Goal: Task Accomplishment & Management: Complete application form

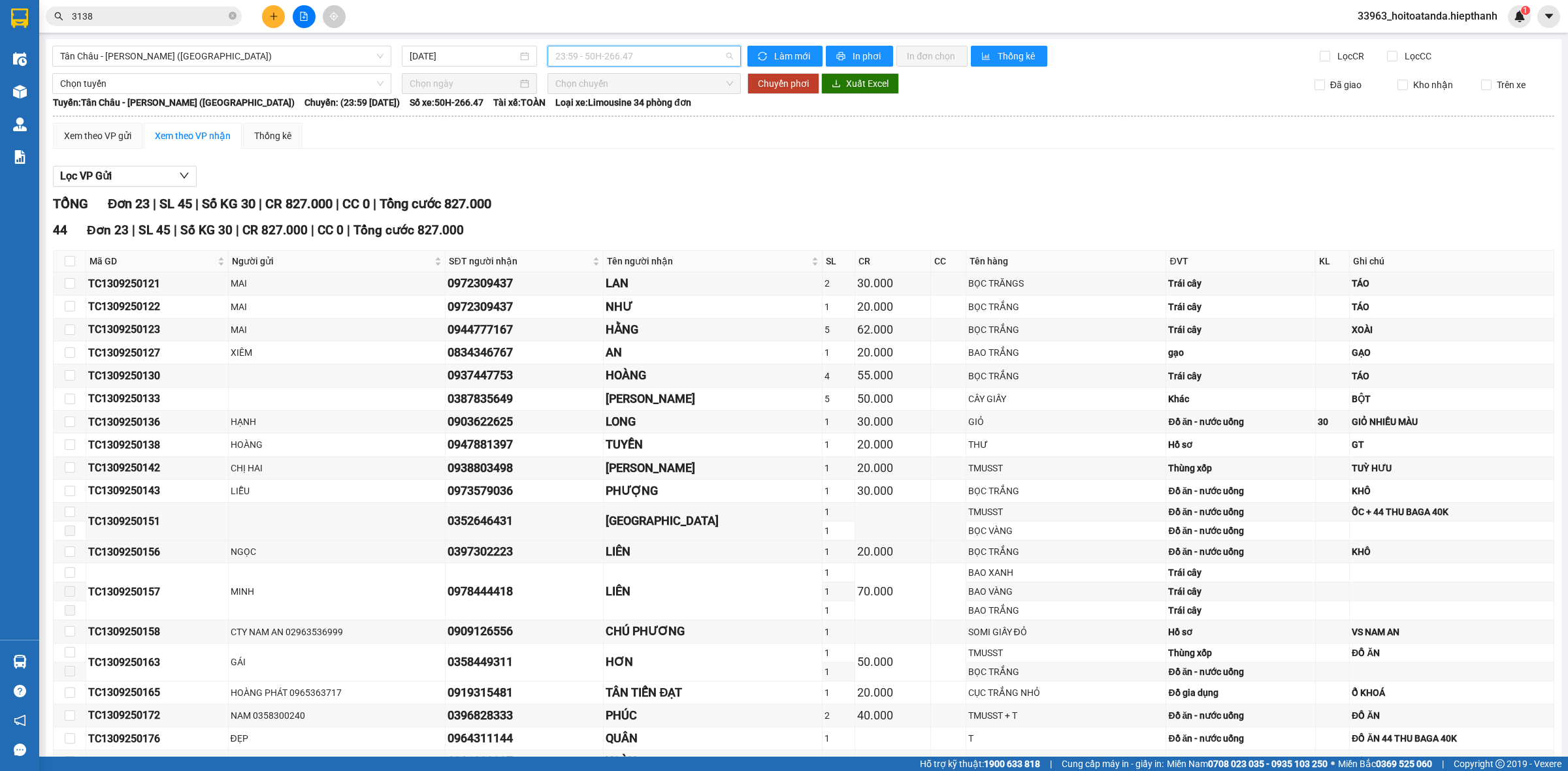
click at [606, 53] on span "23:59 - 50H-266.47" at bounding box center [644, 56] width 178 height 19
click at [585, 222] on div "20:00 - 50H-716.94" at bounding box center [602, 229] width 102 height 15
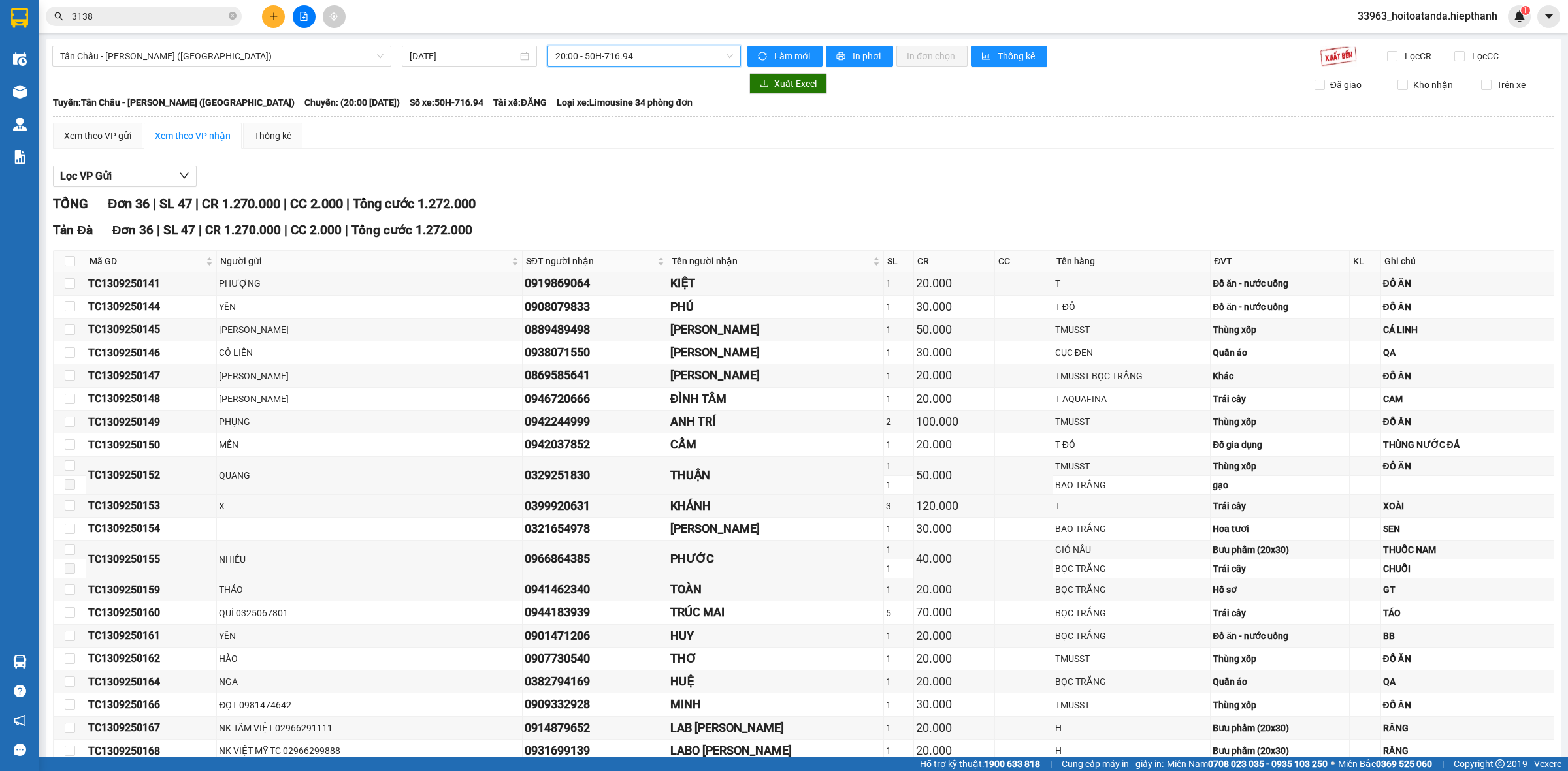
click at [652, 39] on div "[GEOGRAPHIC_DATA] - [GEOGRAPHIC_DATA] (Giường) [DATE] 20:00 20:00 - 50H-716.94 …" at bounding box center [803, 615] width 1516 height 1153
click at [648, 47] on span "20:00 - 50H-716.94" at bounding box center [644, 56] width 178 height 19
click at [606, 201] on div "16:00 - 67B-017.05" at bounding box center [602, 208] width 102 height 15
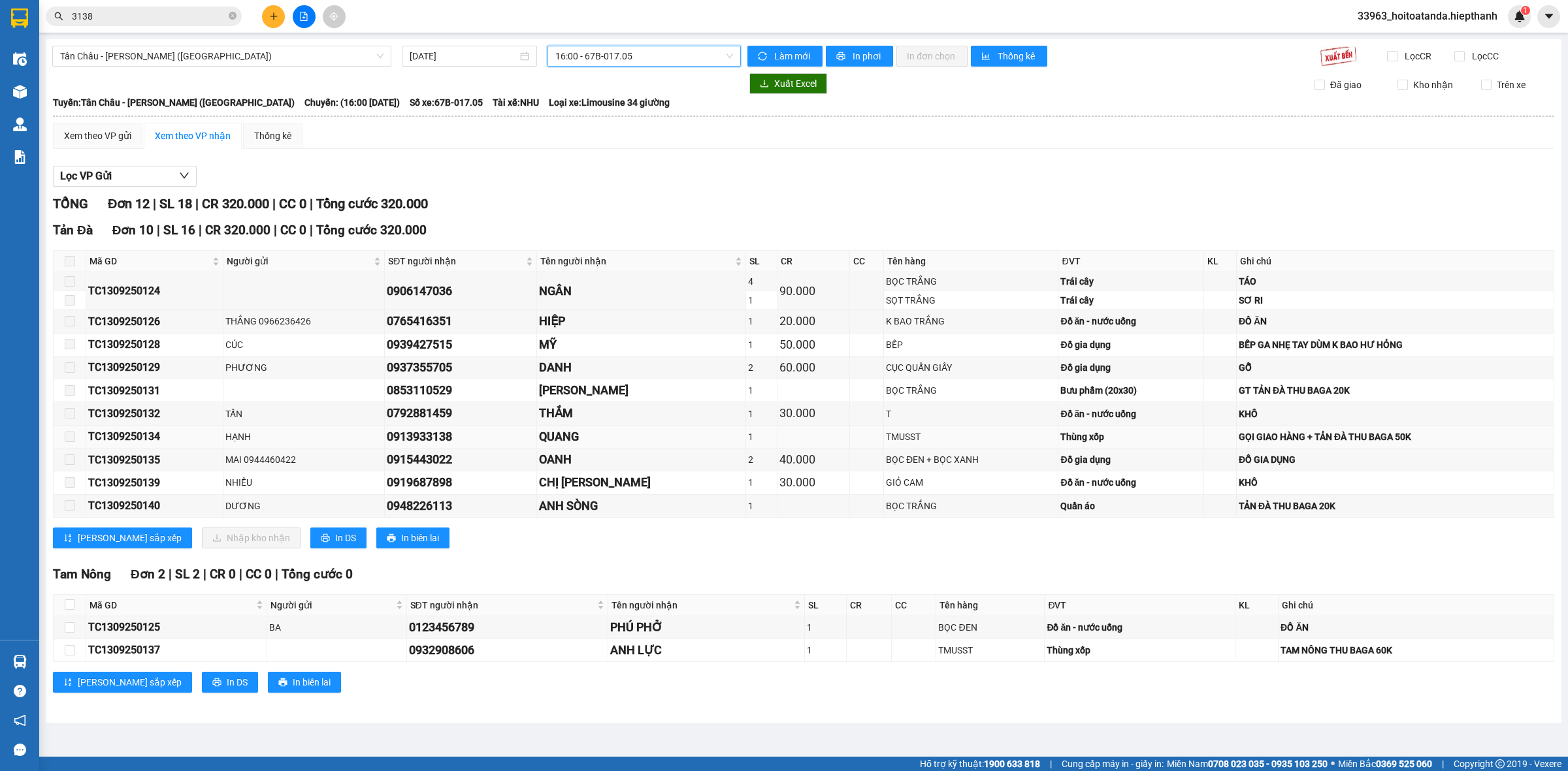
click at [1277, 442] on div "GỌI GIAO HÀNG + TẢN ĐÀ THU BAGA 50K" at bounding box center [1395, 436] width 313 height 15
click at [1388, 438] on div "GỌI GIAO HÀNG + TẢN ĐÀ THU BAGA 50K" at bounding box center [1395, 436] width 313 height 15
click at [1412, 440] on div "GỌI GIAO HÀNG + TẢN ĐÀ THU BAGA 50K" at bounding box center [1395, 436] width 313 height 15
click at [1171, 438] on div "Thùng xốp" at bounding box center [1130, 436] width 140 height 15
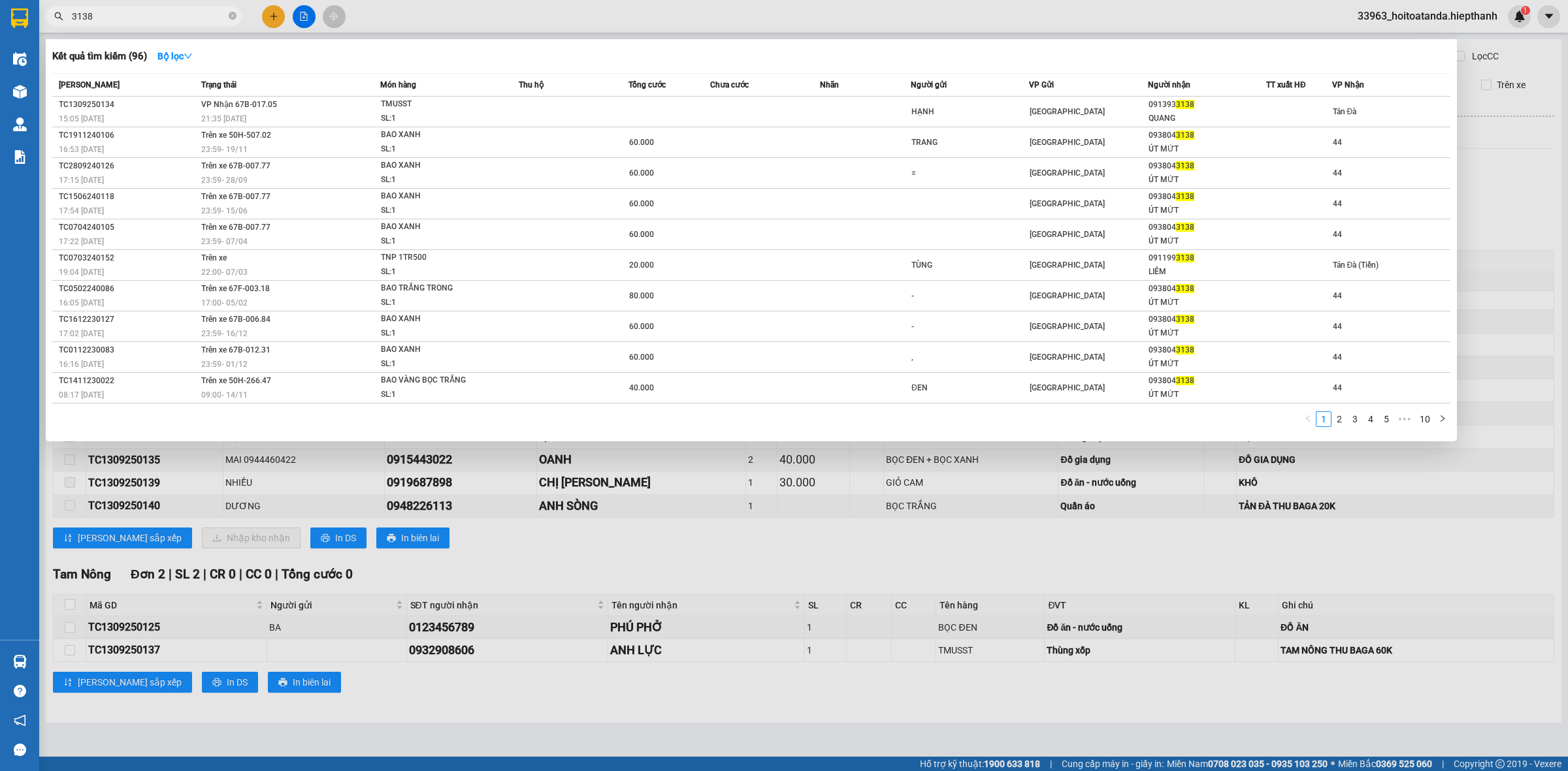
click at [213, 19] on input "3138" at bounding box center [149, 16] width 154 height 15
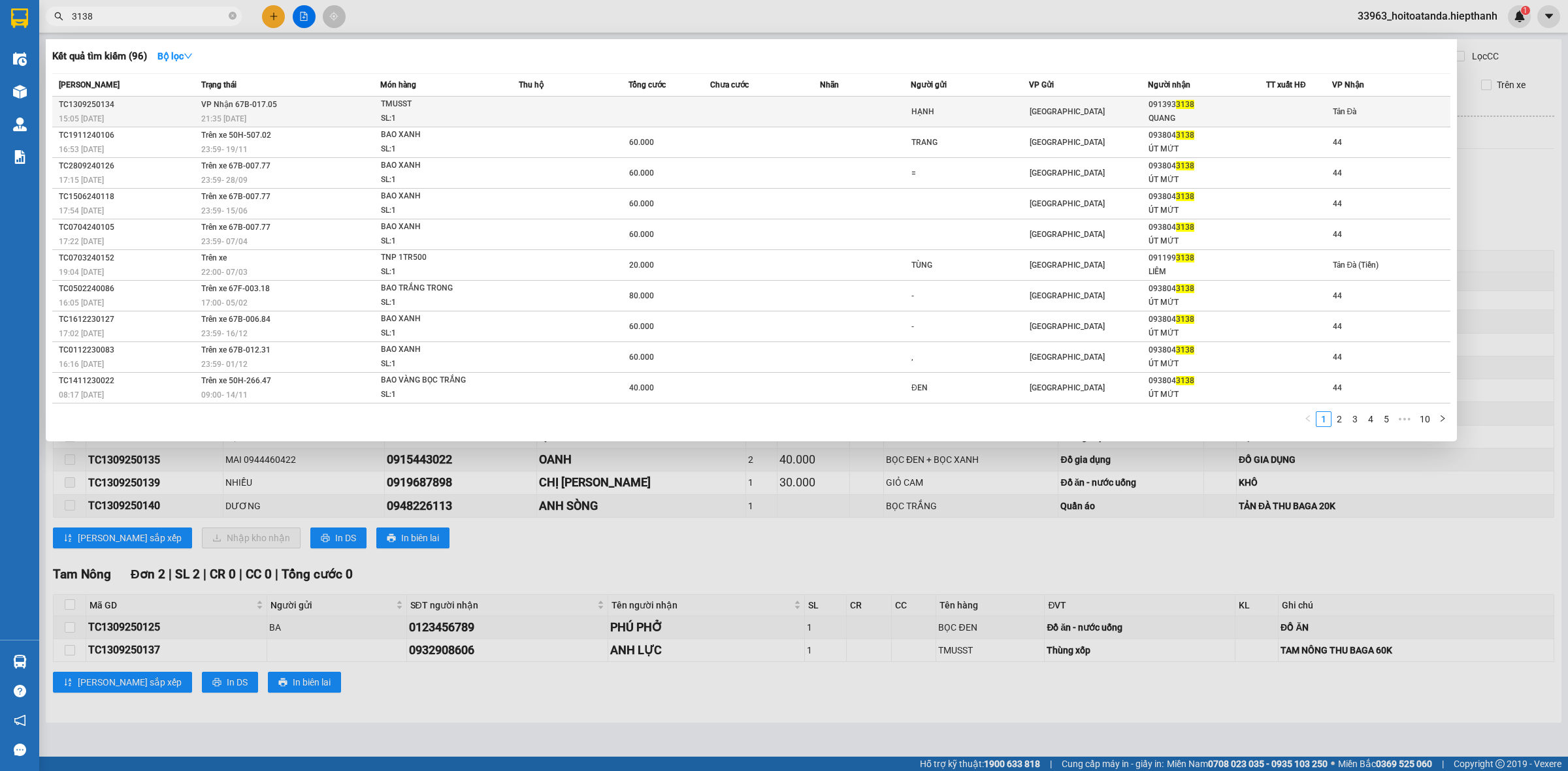
click at [955, 111] on div "HẠNH" at bounding box center [970, 112] width 117 height 14
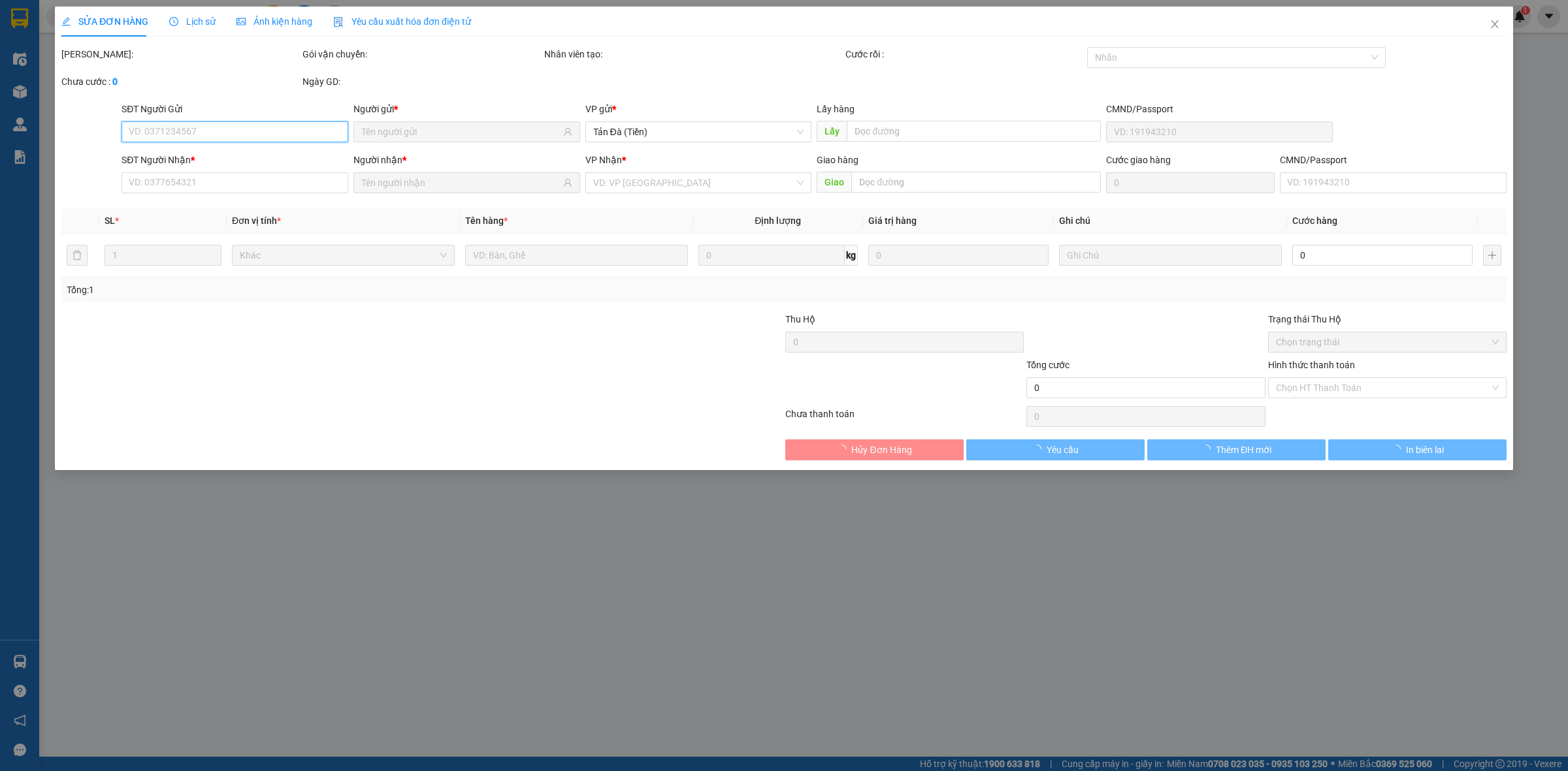
type input "HẠNH"
type input "0913933138"
type input "QUANG"
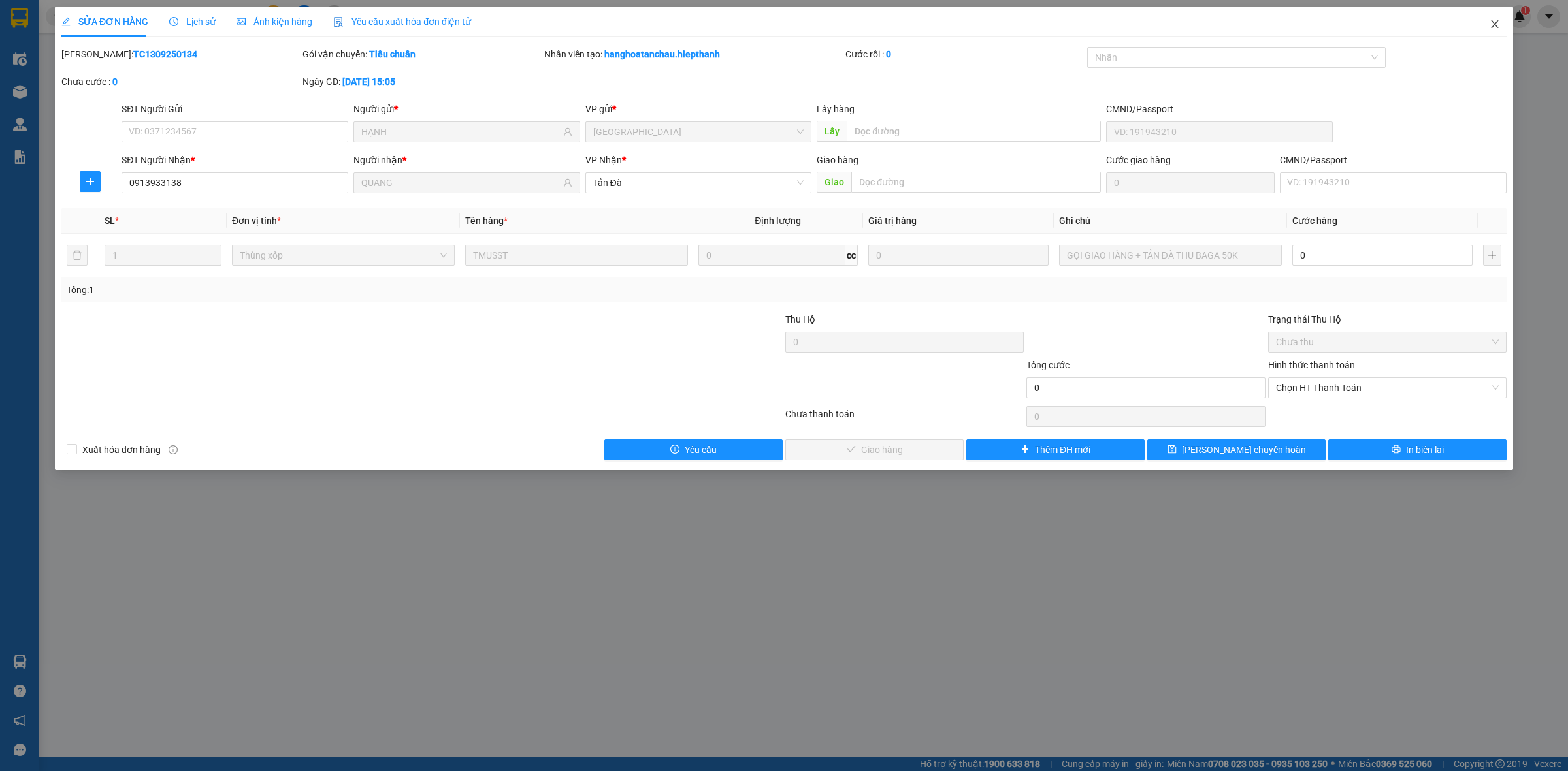
click at [1494, 21] on icon "close" at bounding box center [1494, 24] width 10 height 10
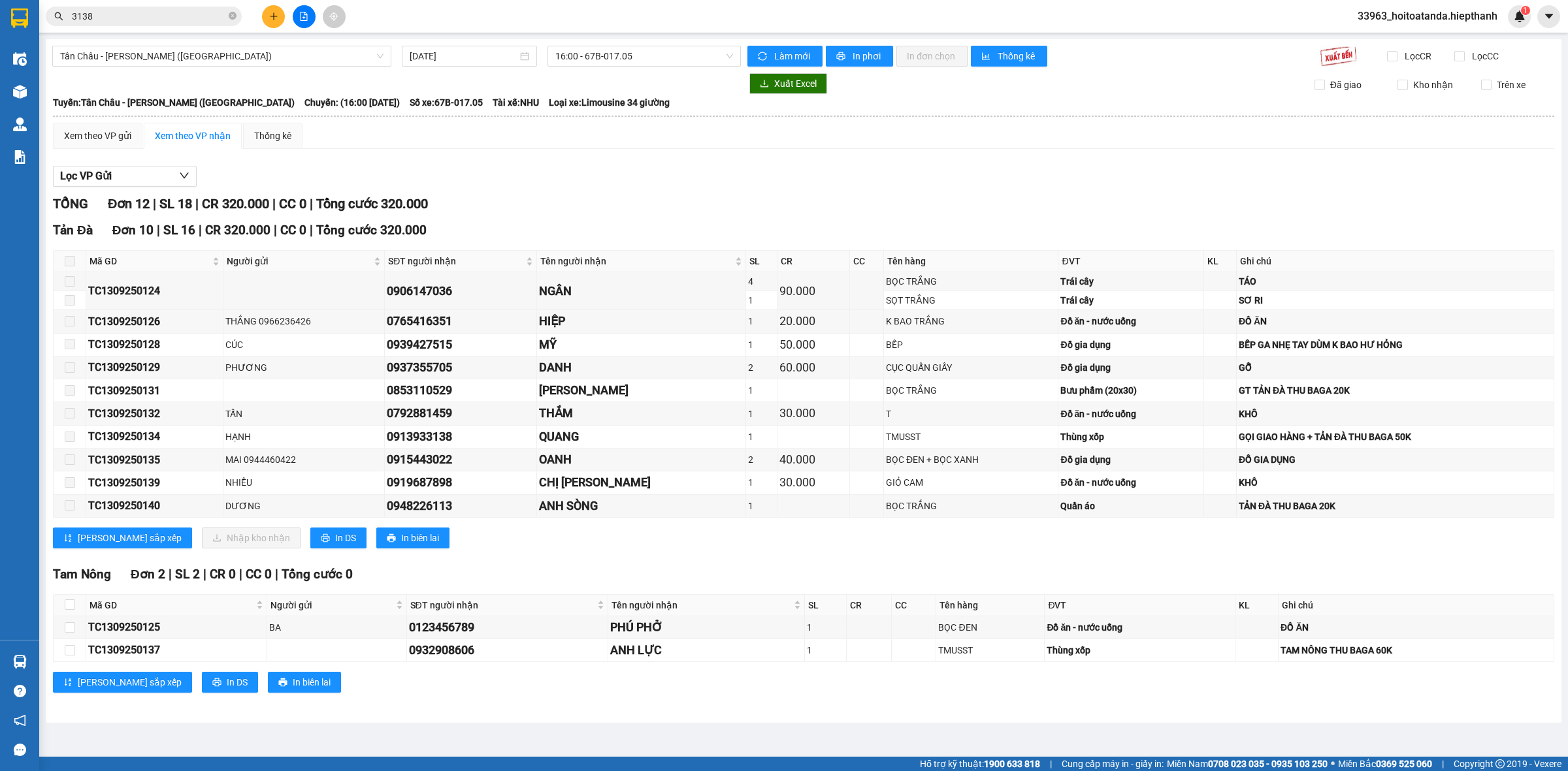
click at [271, 16] on icon "plus" at bounding box center [273, 16] width 7 height 1
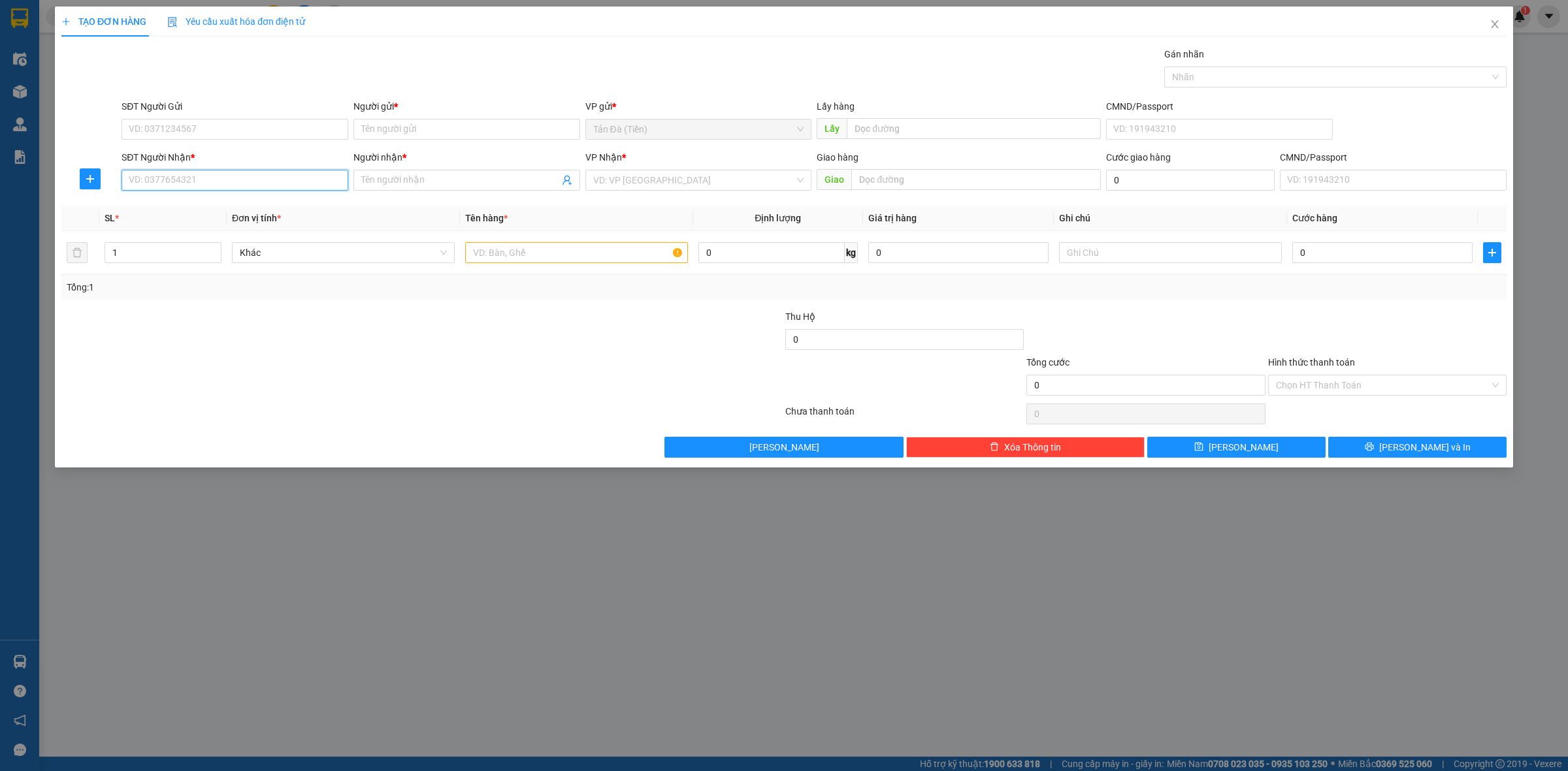
click at [236, 179] on input "SĐT Người Nhận *" at bounding box center [235, 180] width 227 height 21
click at [221, 179] on input "694" at bounding box center [235, 180] width 227 height 21
click at [223, 213] on div "0973363694 - THÚY" at bounding box center [235, 207] width 211 height 15
type input "0973363694"
type input "THÚY"
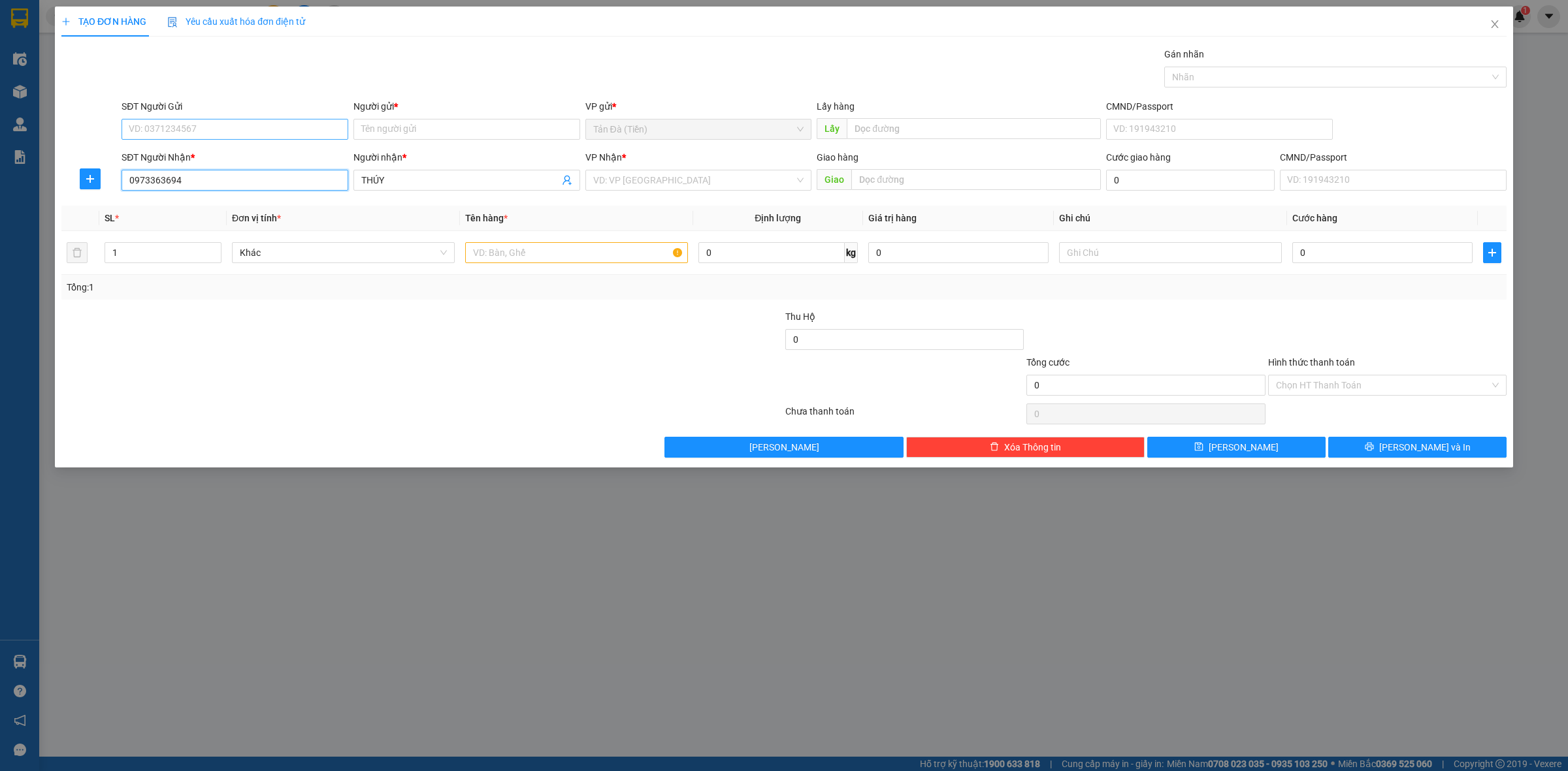
type input "0973363694"
click at [206, 124] on input "SĐT Người Gửi" at bounding box center [235, 129] width 227 height 21
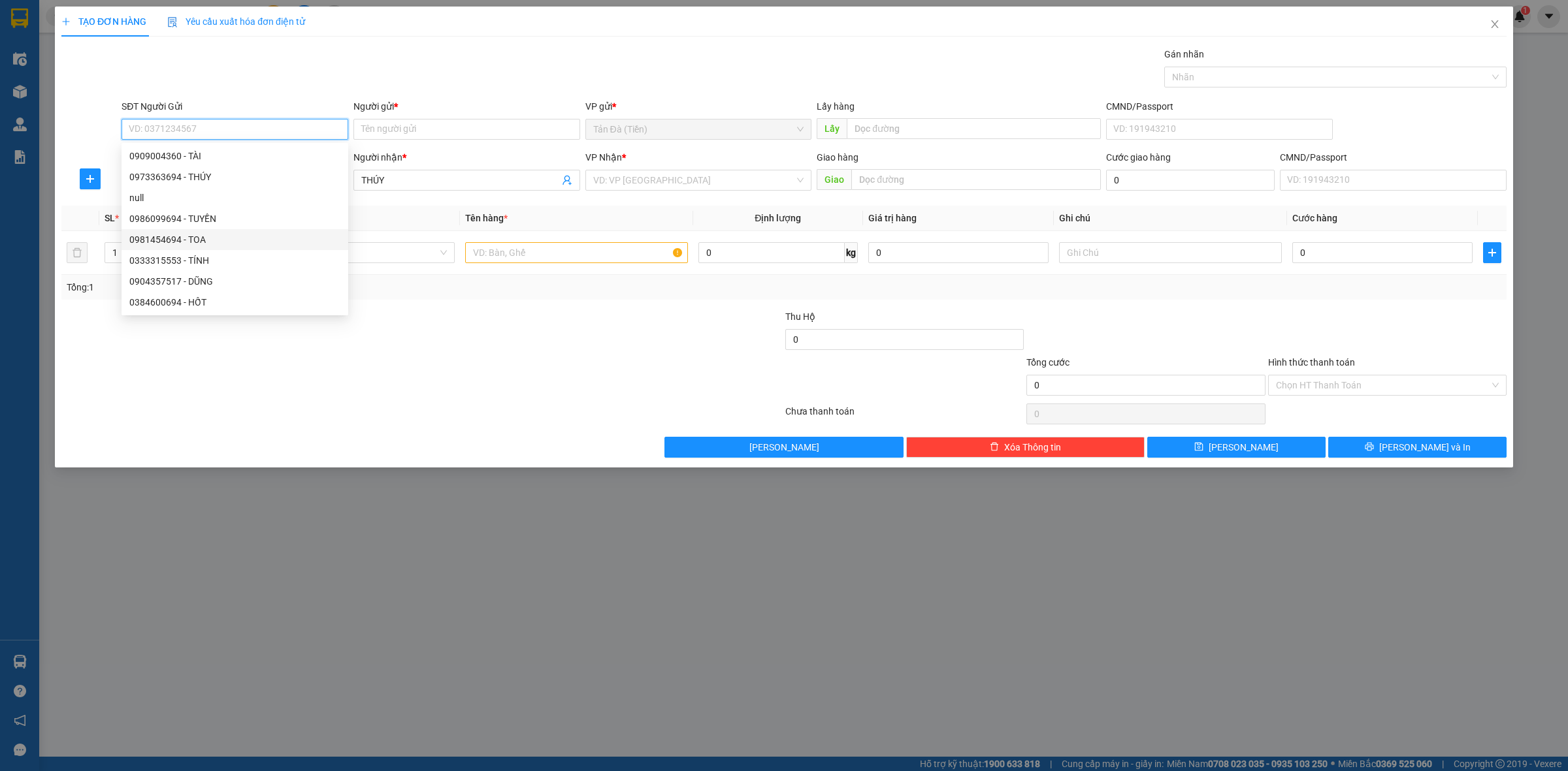
scroll to position [63, 0]
click at [243, 258] on div "0934412229 - ĐẠT" at bounding box center [235, 260] width 211 height 15
type input "0934412229"
type input "ĐẠT"
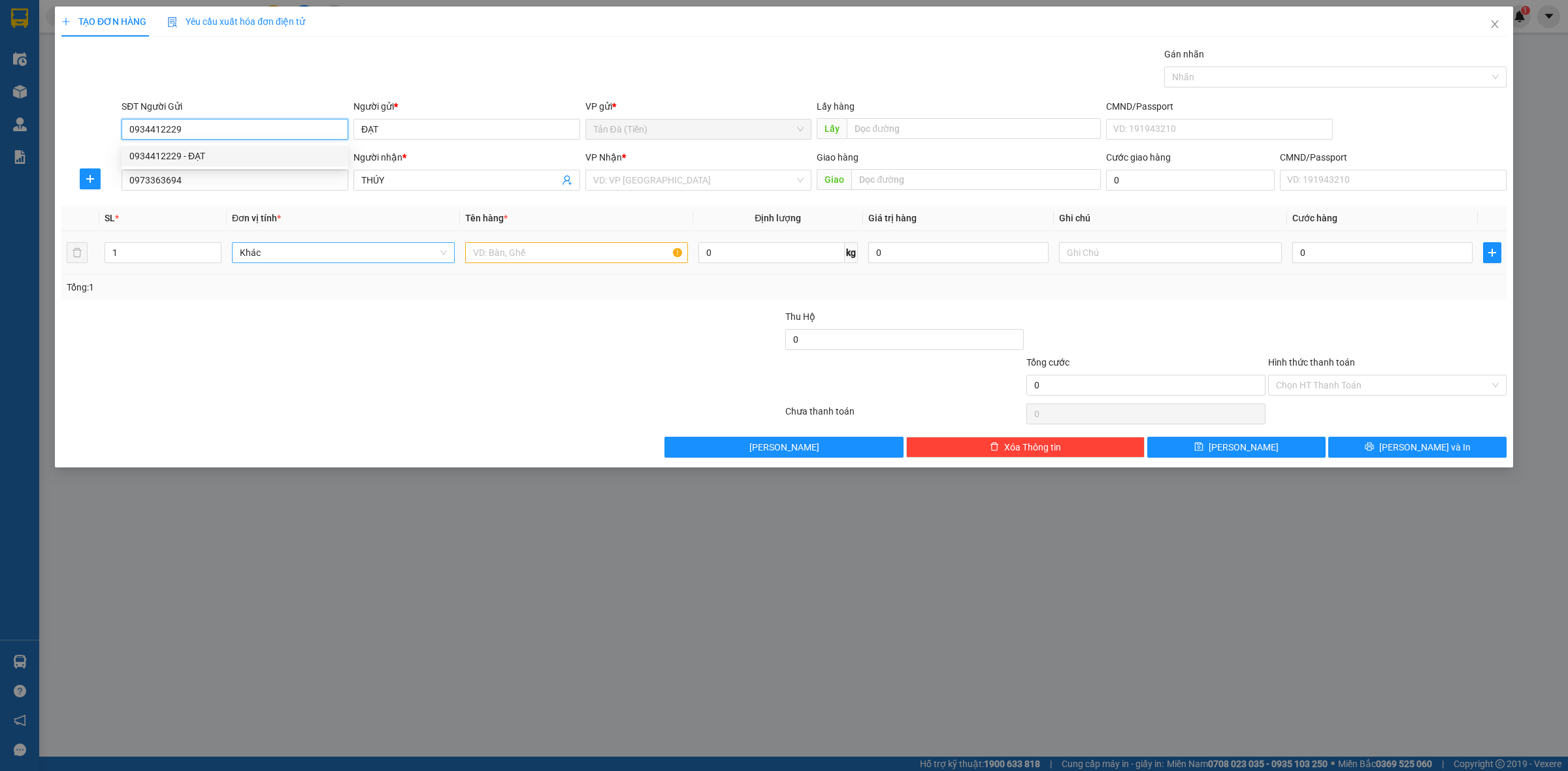
scroll to position [0, 0]
click at [680, 181] on input "search" at bounding box center [694, 180] width 202 height 19
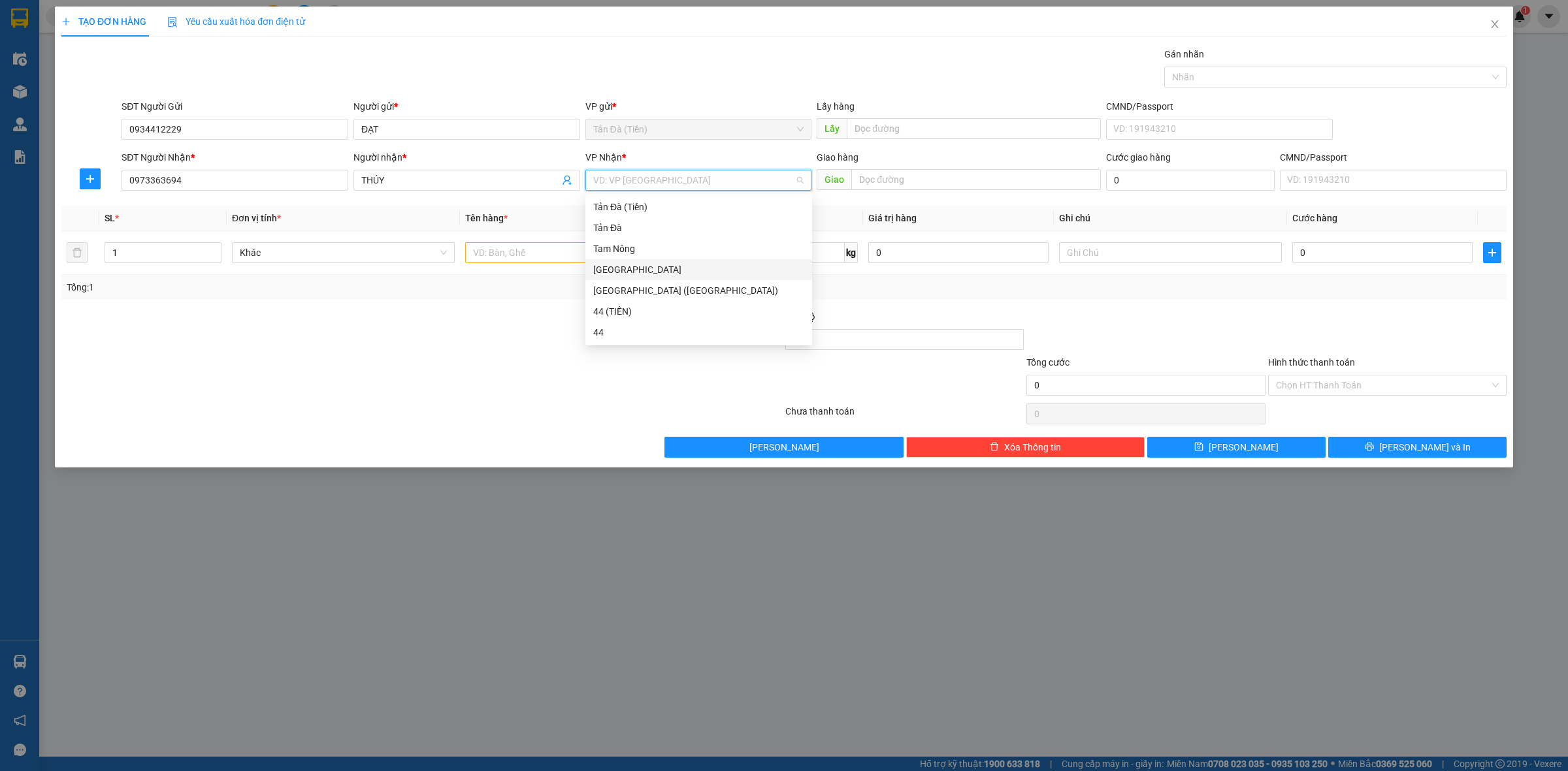
click at [640, 266] on div "[GEOGRAPHIC_DATA]" at bounding box center [699, 270] width 211 height 15
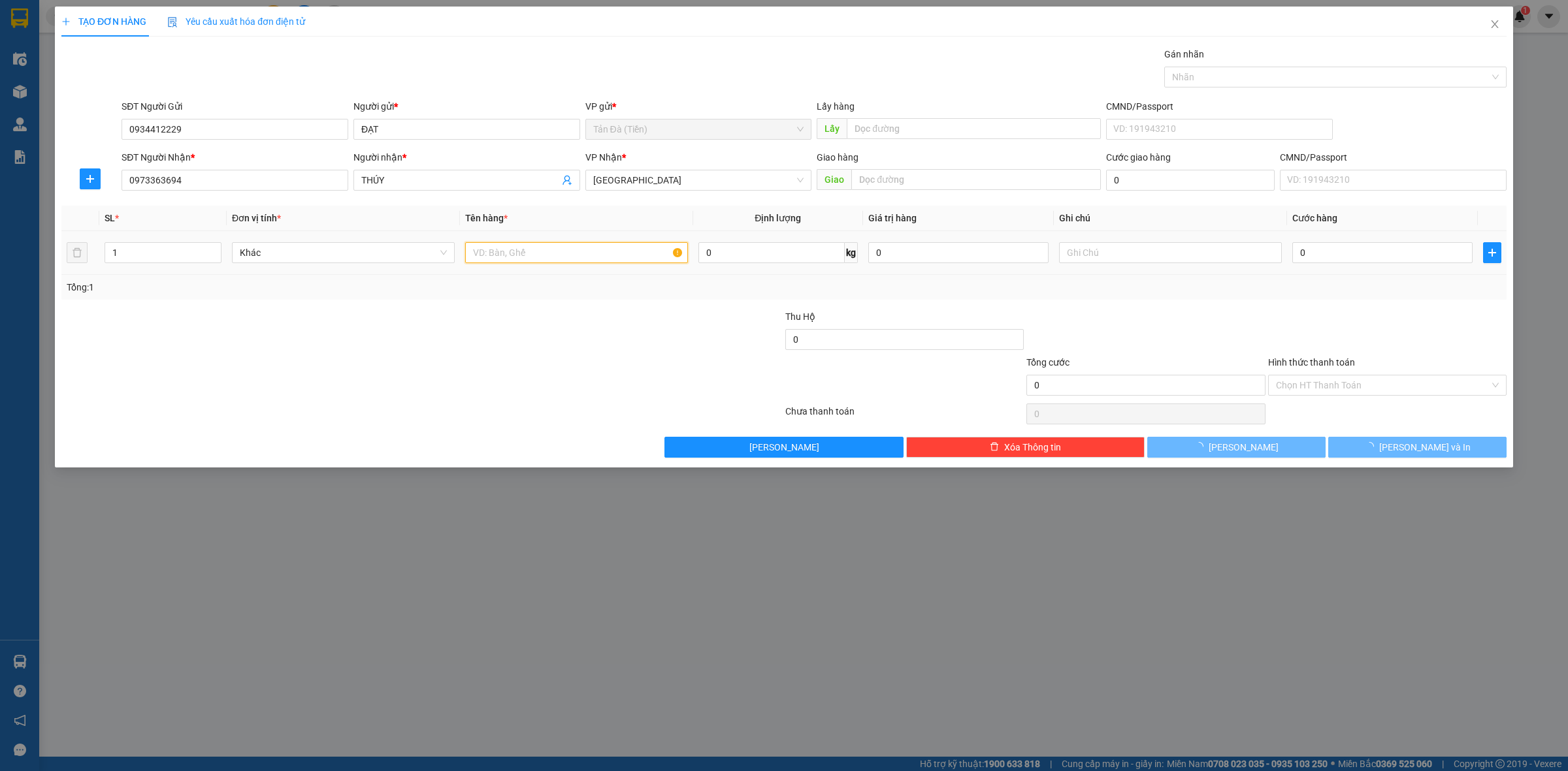
click at [516, 248] on input "text" at bounding box center [576, 253] width 223 height 21
type input "THÙNG"
drag, startPoint x: 1157, startPoint y: 275, endPoint x: 1157, endPoint y: 267, distance: 8.0
click at [1157, 276] on div "SL * Đơn vị tính * Tên hàng * Định lượng Giá trị hàng Ghi chú Cước hàng 1 Khác …" at bounding box center [783, 252] width 1445 height 94
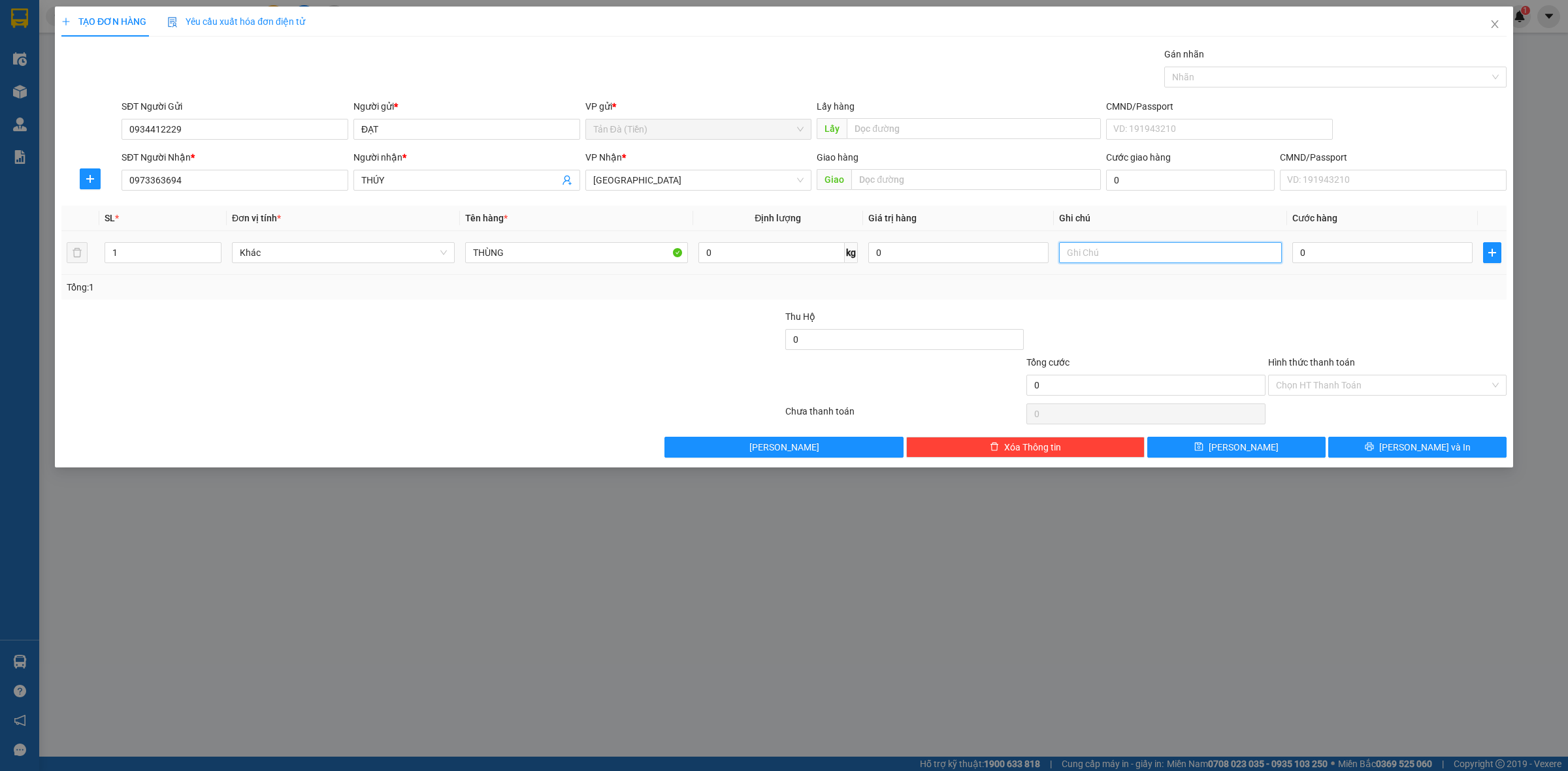
click at [1153, 256] on input "text" at bounding box center [1170, 253] width 223 height 21
type input "D"
type input "ĐỒ"
click at [589, 249] on input "THÙNG" at bounding box center [576, 253] width 223 height 21
type input "THÙNG GIẤY"
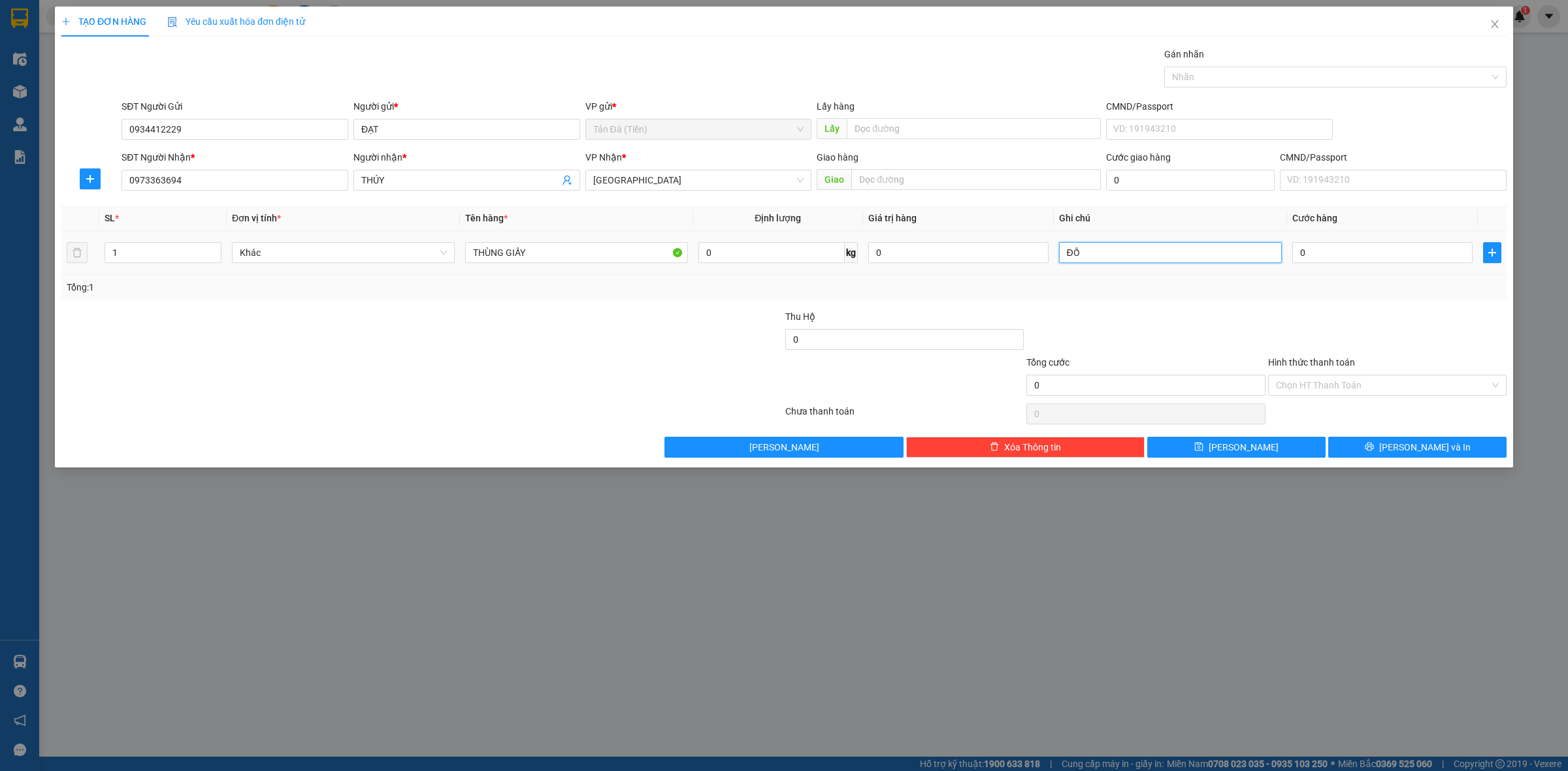
click at [1138, 252] on input "ĐỒ" at bounding box center [1170, 253] width 223 height 21
type input "ĐỒ ĂN"
click at [1469, 452] on button "[PERSON_NAME] và In" at bounding box center [1417, 447] width 179 height 21
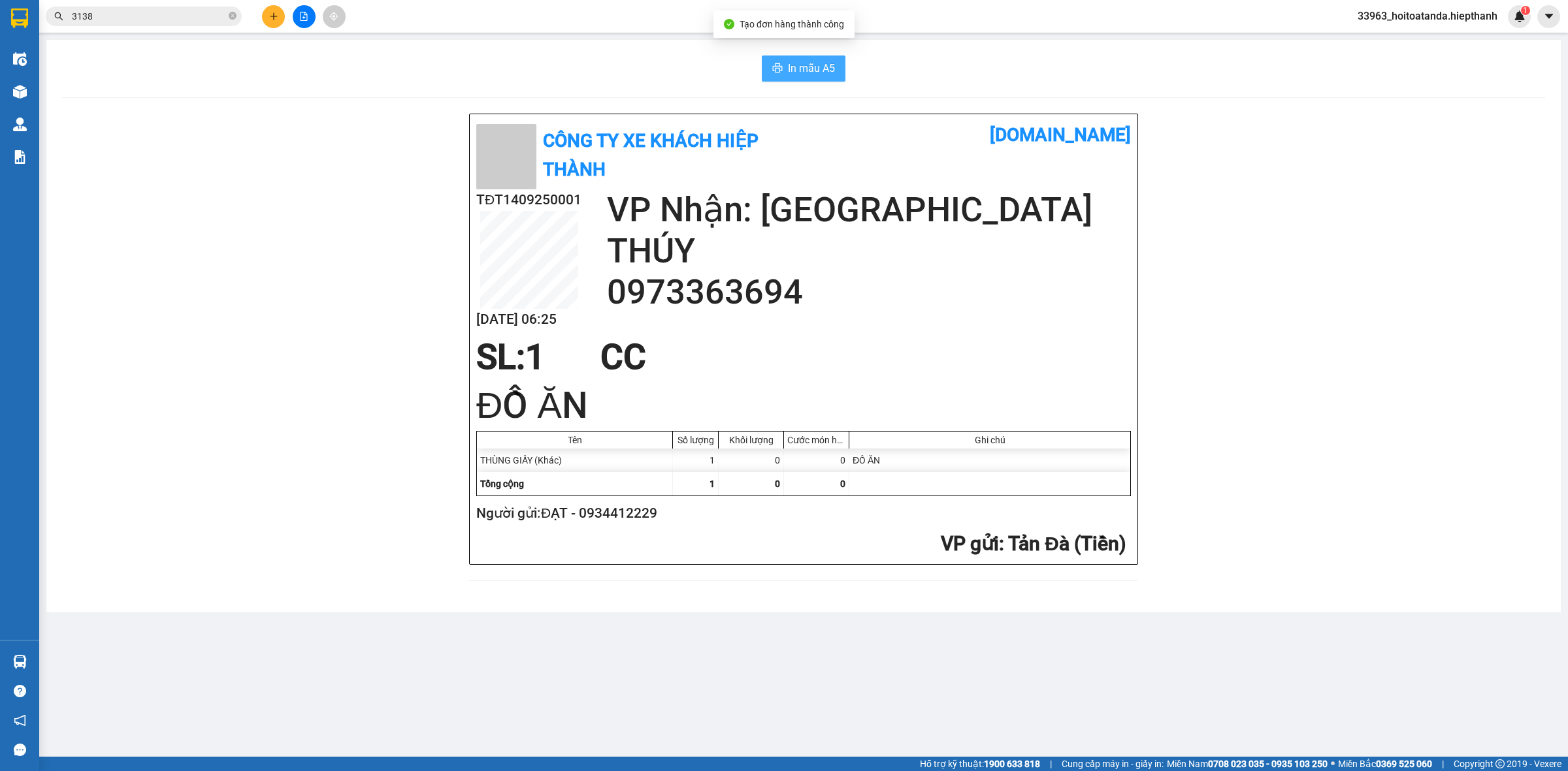
click at [814, 66] on span "In mẫu A5" at bounding box center [812, 67] width 47 height 16
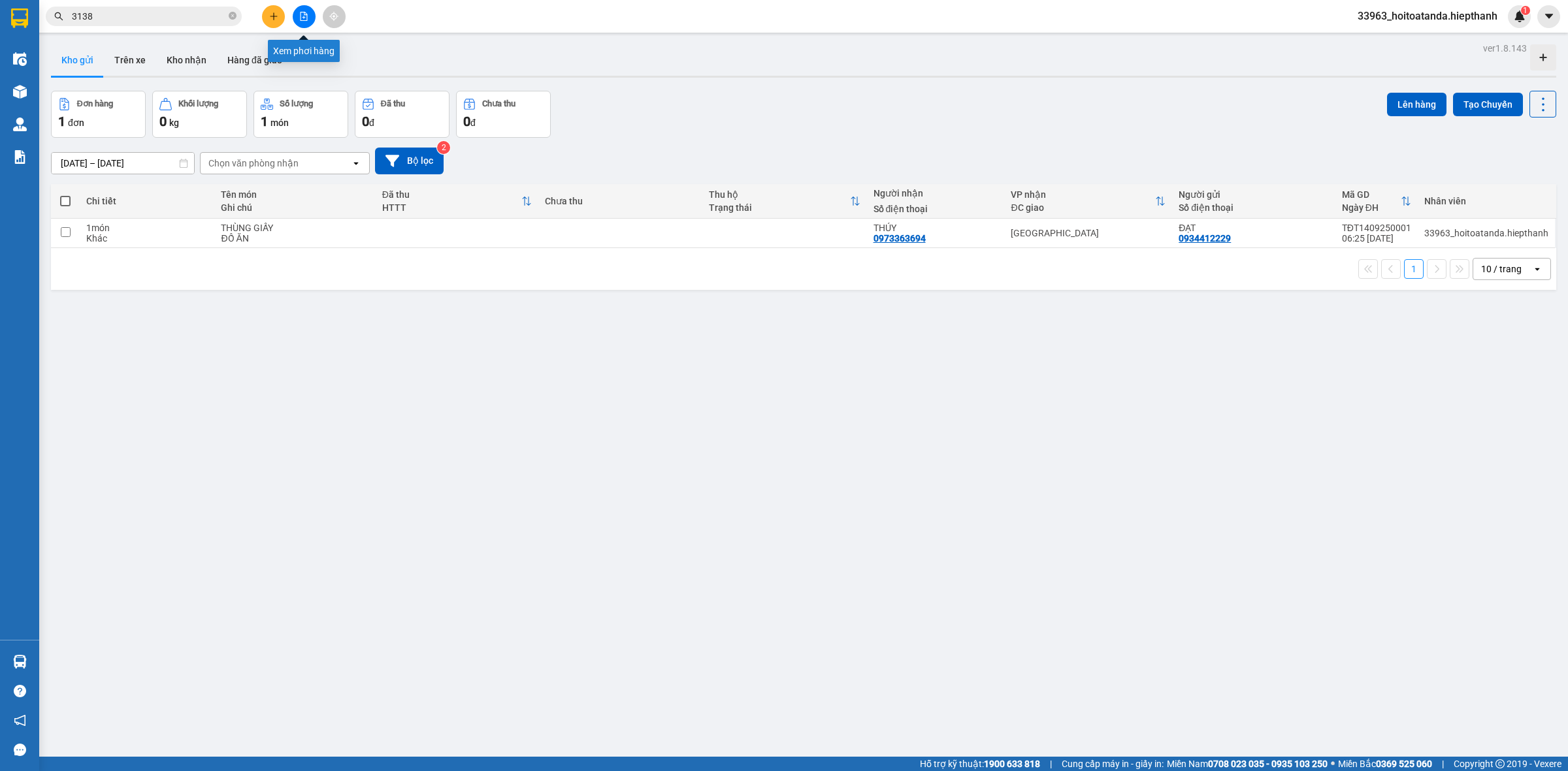
click at [298, 13] on button at bounding box center [304, 17] width 23 height 23
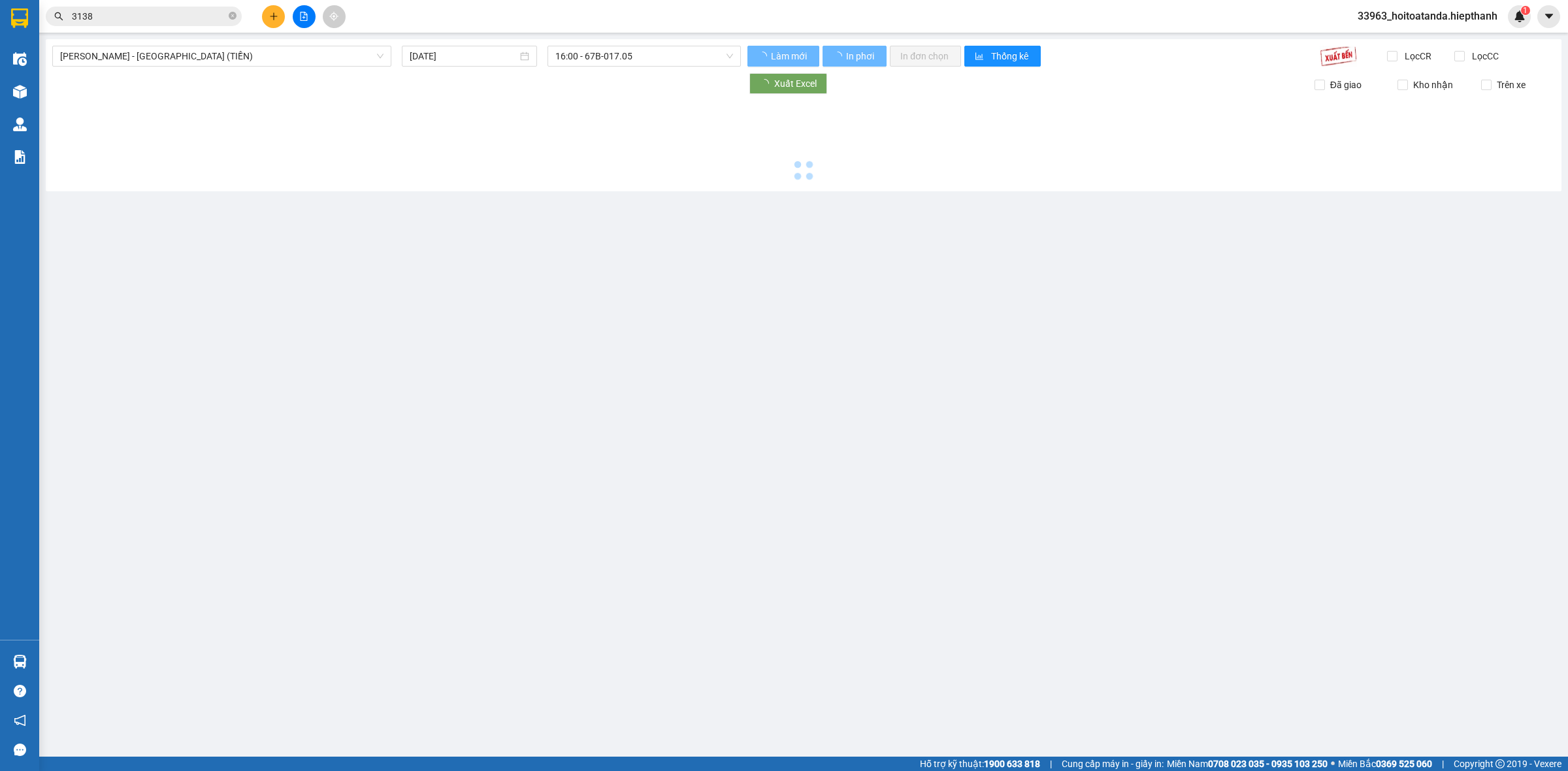
type input "[DATE]"
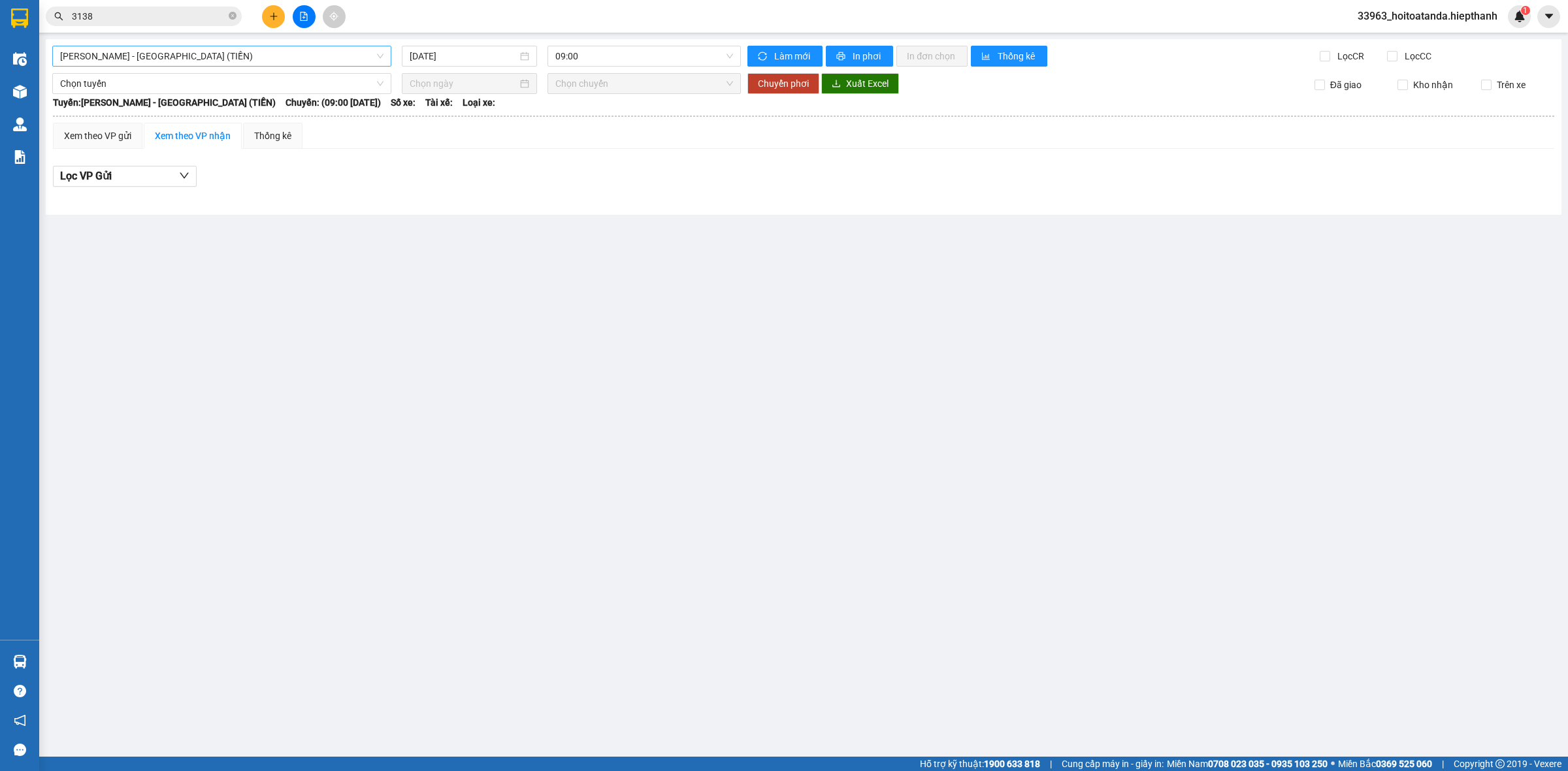
click at [167, 56] on span "[PERSON_NAME] - [GEOGRAPHIC_DATA] (TIỀN)" at bounding box center [221, 56] width 323 height 19
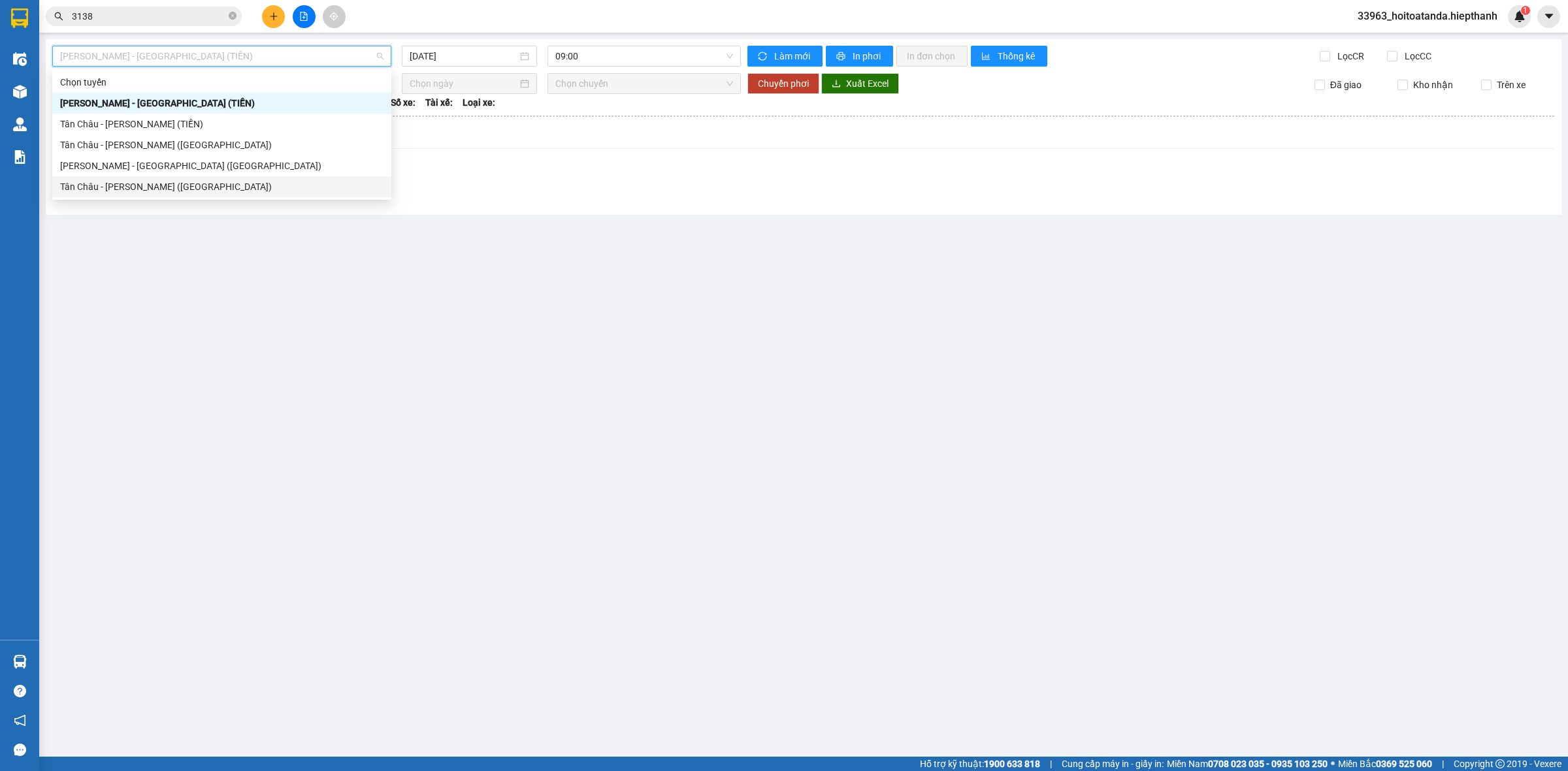
click at [178, 176] on div "Tân Châu - [PERSON_NAME] ([GEOGRAPHIC_DATA])" at bounding box center [222, 187] width 339 height 21
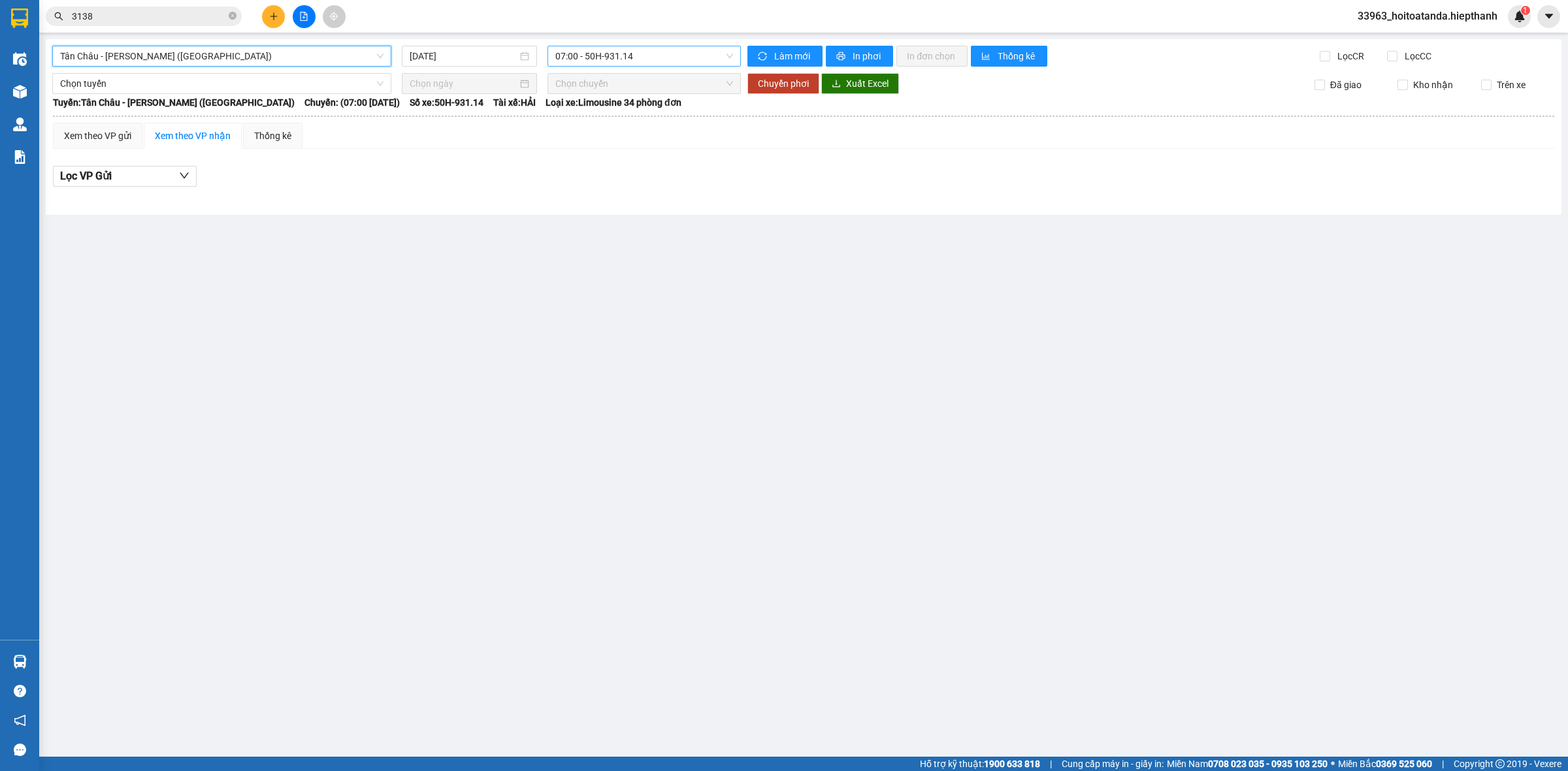
click at [636, 49] on span "07:00 - 50H-931.14" at bounding box center [644, 56] width 178 height 19
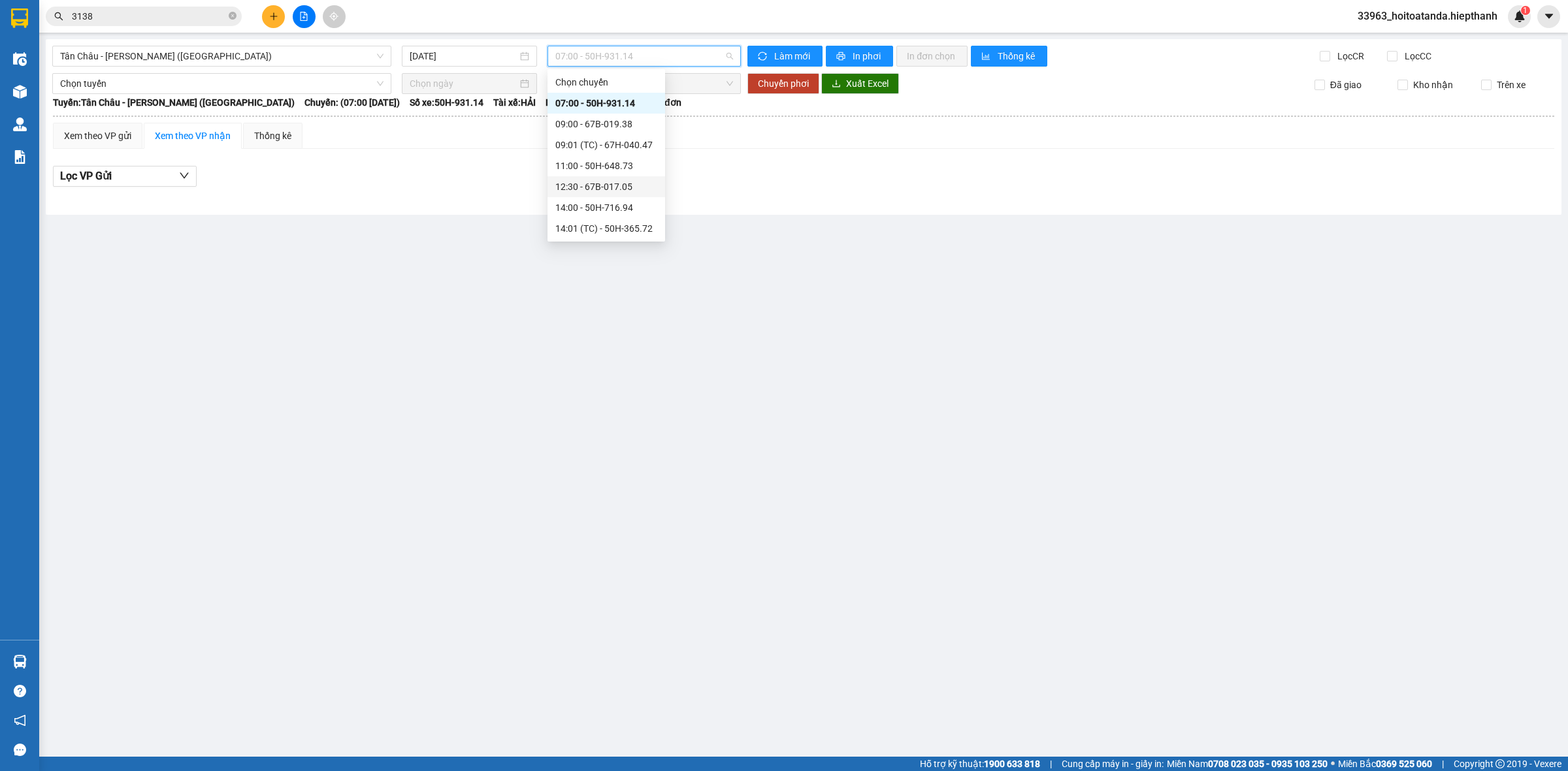
click at [612, 186] on div "12:30 - 67B-017.05" at bounding box center [606, 186] width 102 height 15
click at [475, 66] on div "[DATE]" at bounding box center [469, 56] width 136 height 21
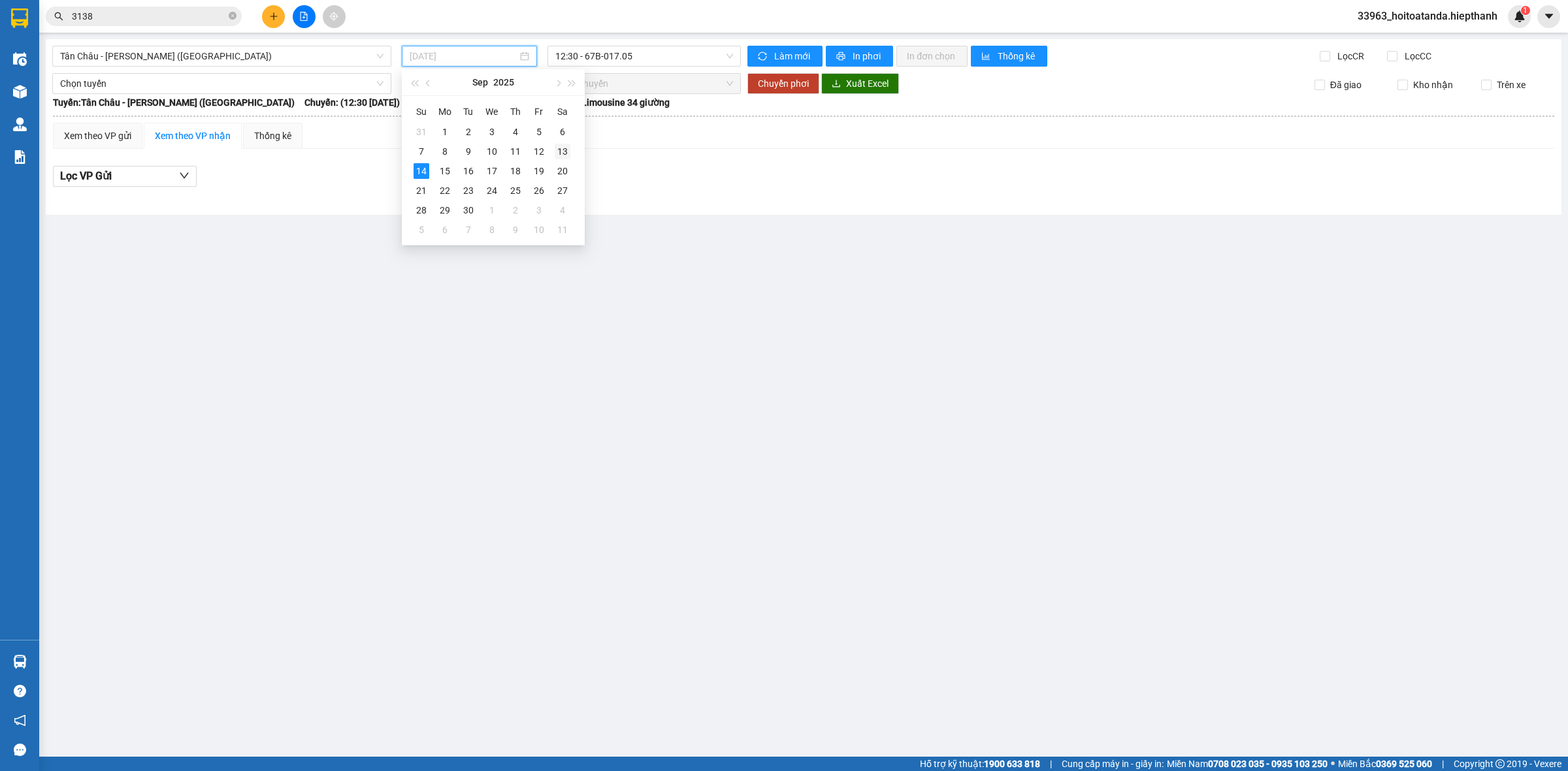
click at [555, 145] on div "13" at bounding box center [562, 151] width 16 height 16
type input "[DATE]"
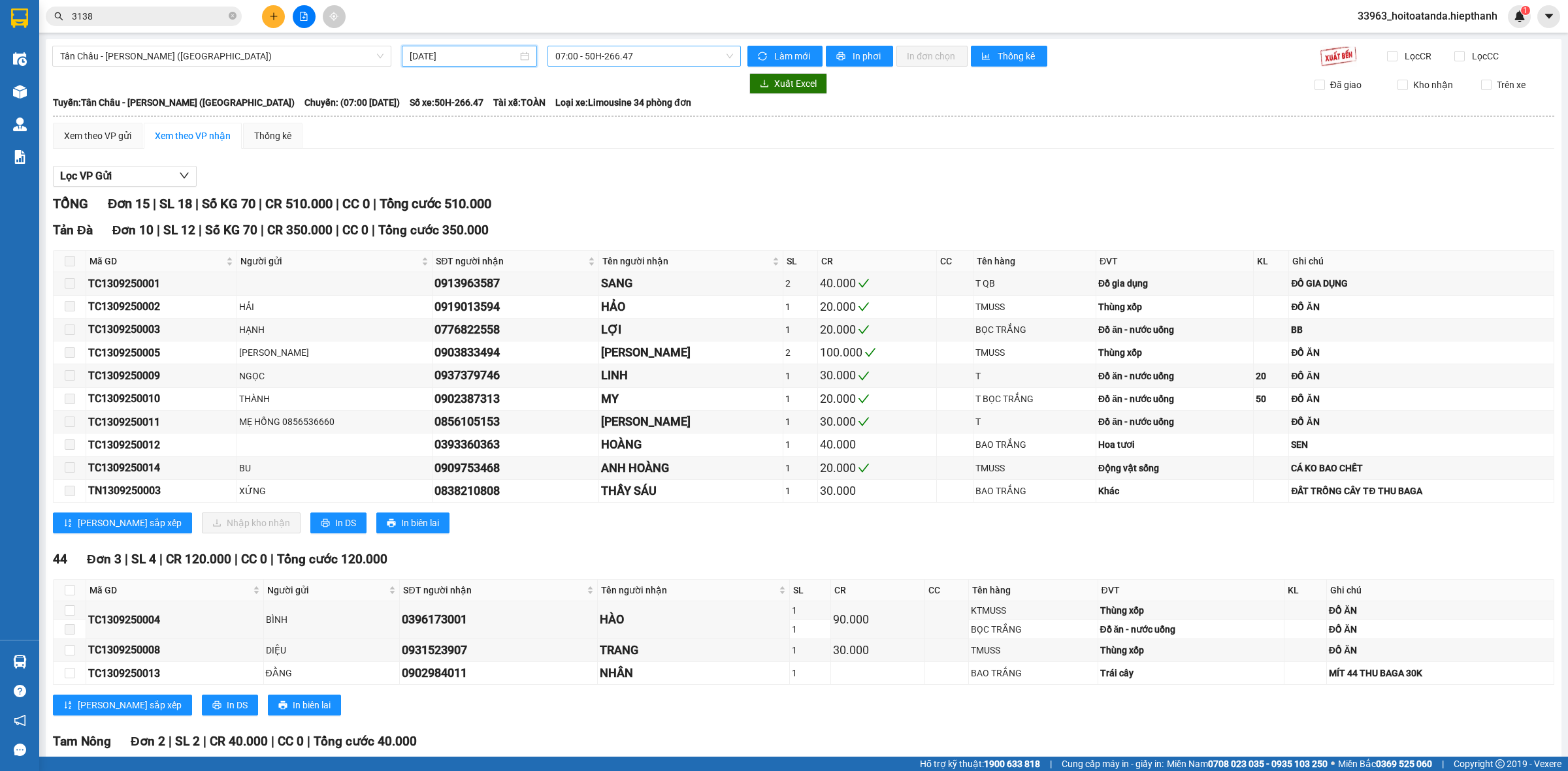
click at [662, 51] on span "07:00 - 50H-266.47" at bounding box center [644, 56] width 178 height 19
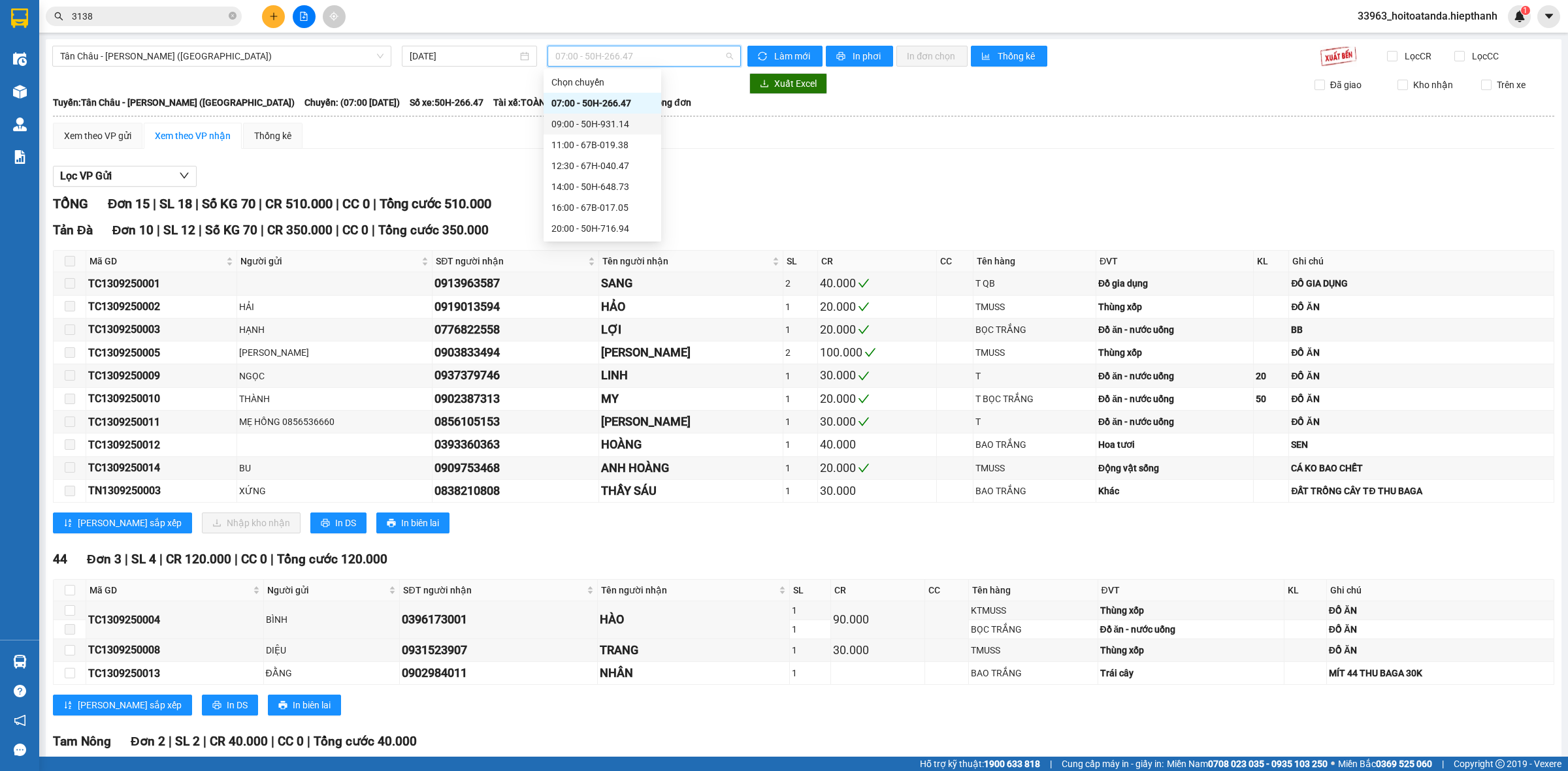
click at [601, 118] on div "09:00 - 50H-931.14" at bounding box center [602, 124] width 102 height 15
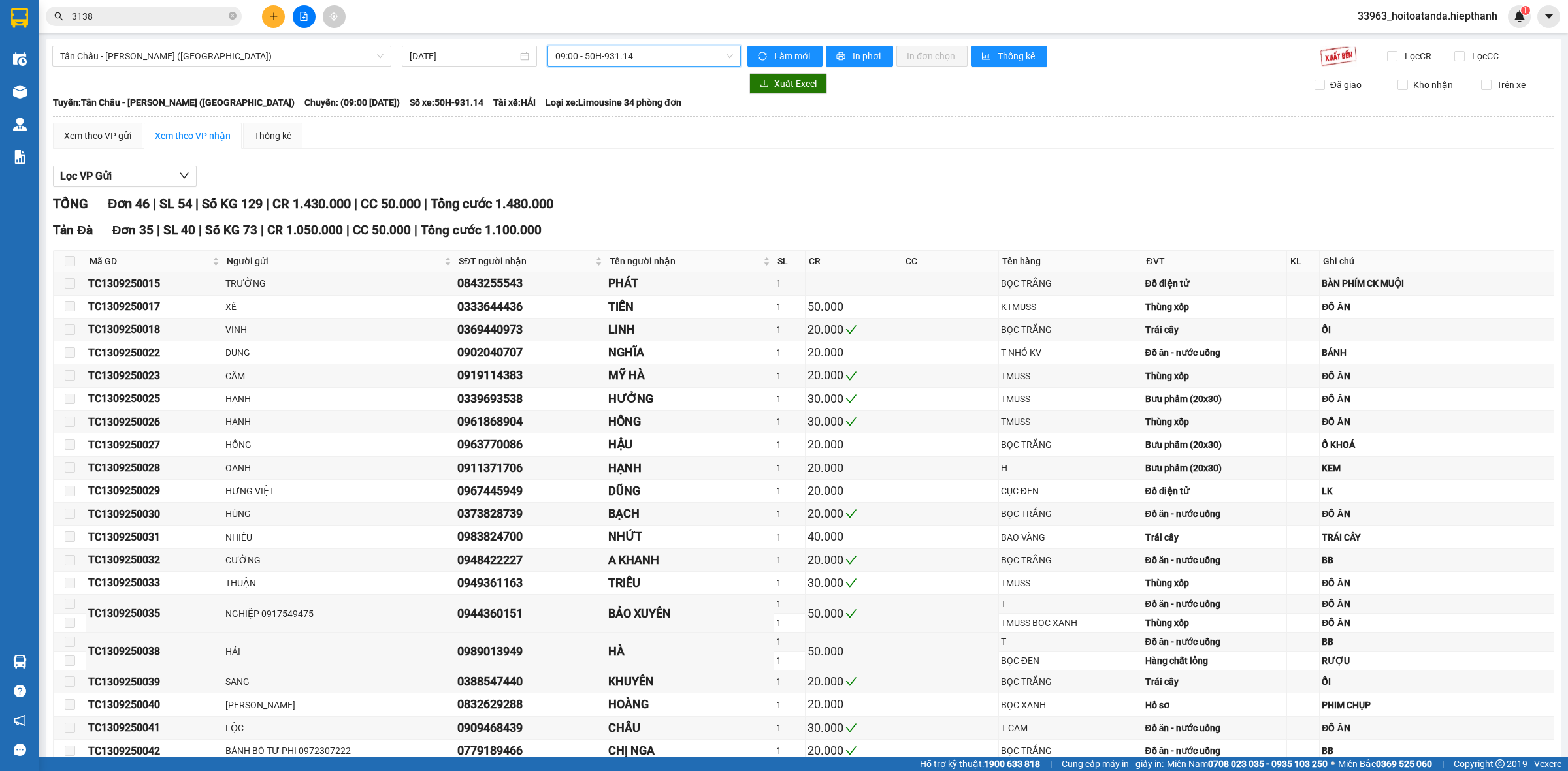
click at [653, 60] on span "09:00 - 50H-931.14" at bounding box center [644, 56] width 178 height 19
click at [603, 138] on div "11:00 - 67B-019.38" at bounding box center [602, 144] width 102 height 15
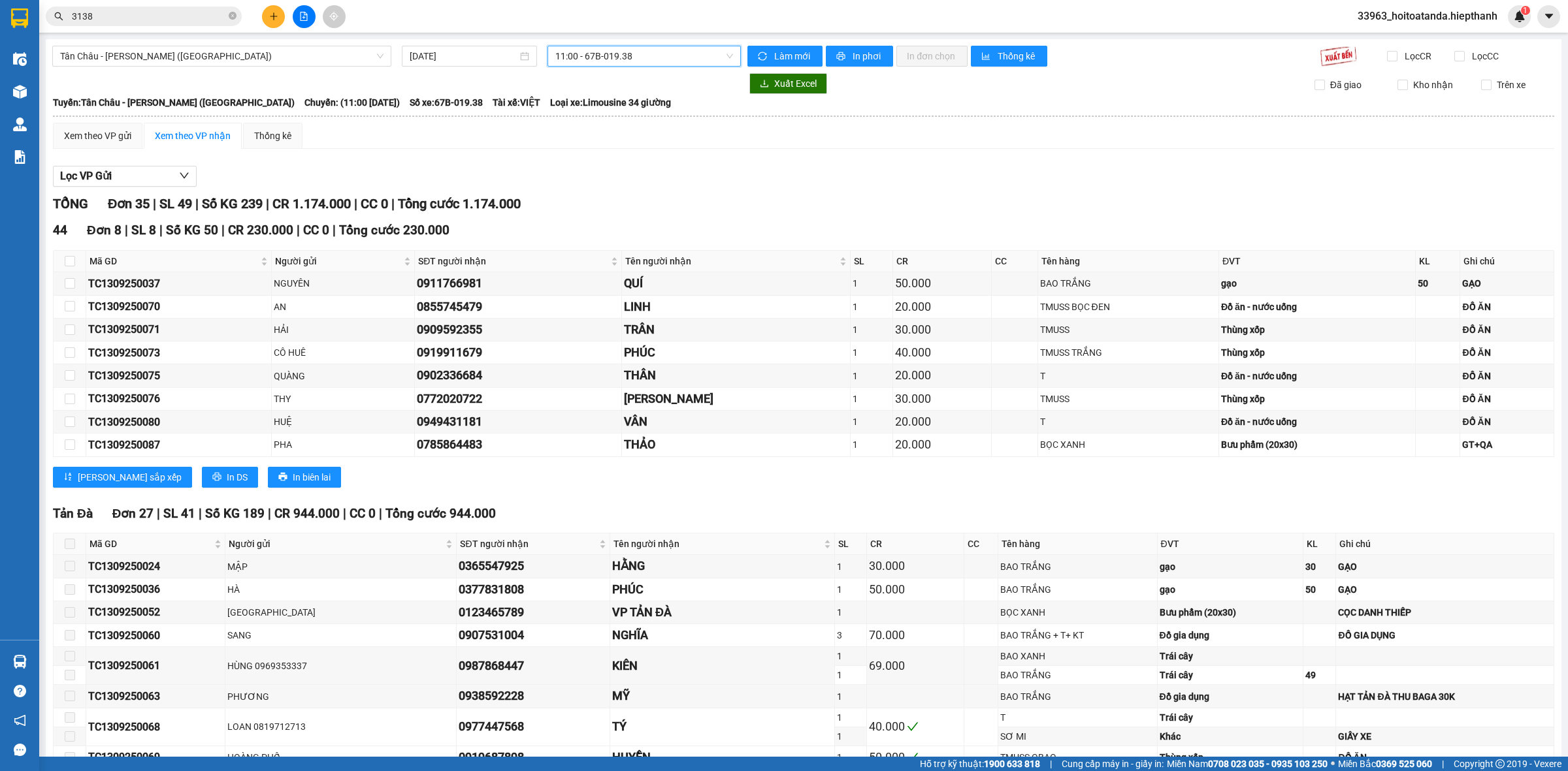
click at [660, 63] on span "11:00 - 67B-019.38" at bounding box center [644, 56] width 178 height 19
click at [610, 169] on div "12:30 - 67H-040.47" at bounding box center [602, 165] width 102 height 15
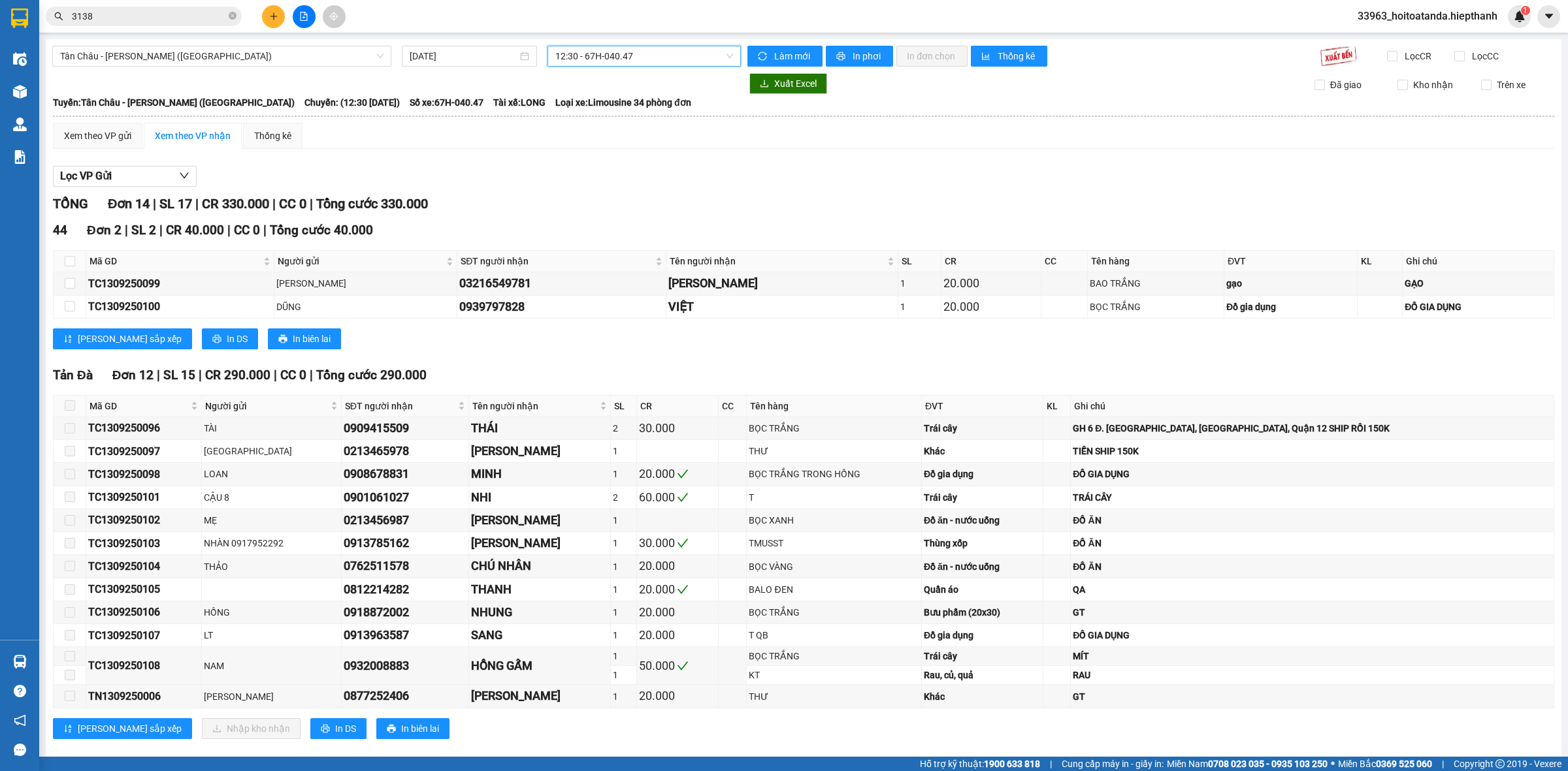
click at [648, 33] on main "[GEOGRAPHIC_DATA] - [GEOGRAPHIC_DATA] (Giường) [DATE] 12:30 12:30 - 67H-040.47 …" at bounding box center [784, 378] width 1568 height 756
click at [647, 36] on main "[GEOGRAPHIC_DATA] - [GEOGRAPHIC_DATA] (Giường) [DATE] 12:30 - 67H-040.47 Làm mớ…" at bounding box center [784, 378] width 1568 height 756
click at [856, 258] on span "Tên người nhận" at bounding box center [776, 261] width 214 height 15
click at [767, 185] on div "Lọc VP Gửi" at bounding box center [803, 176] width 1501 height 22
click at [1354, 433] on div "GH 6 Đ. [GEOGRAPHIC_DATA], [GEOGRAPHIC_DATA], Quận 12 SHIP RỒI 150K" at bounding box center [1312, 428] width 479 height 15
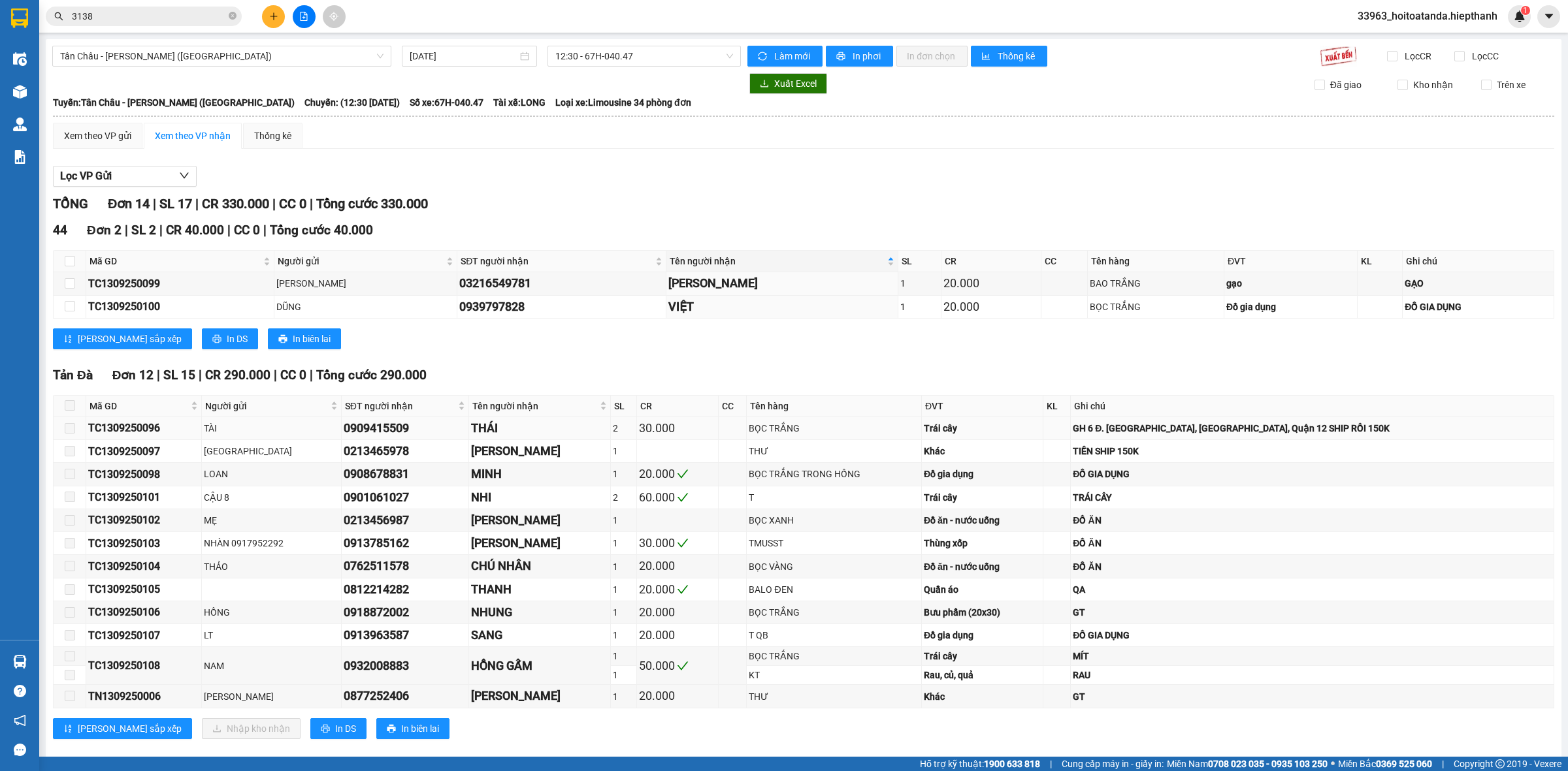
click at [1376, 432] on div "GH 6 Đ. [GEOGRAPHIC_DATA], [GEOGRAPHIC_DATA], Quận 12 SHIP RỒI 150K" at bounding box center [1312, 428] width 479 height 15
click at [1379, 431] on div "GH 6 Đ. [GEOGRAPHIC_DATA], [GEOGRAPHIC_DATA], Quận 12 SHIP RỒI 150K" at bounding box center [1312, 428] width 479 height 15
drag, startPoint x: 610, startPoint y: 429, endPoint x: 631, endPoint y: 429, distance: 21.0
click at [607, 429] on div "THÁI" at bounding box center [539, 428] width 136 height 18
click at [797, 429] on div "BỌC TRẮNG" at bounding box center [833, 428] width 170 height 15
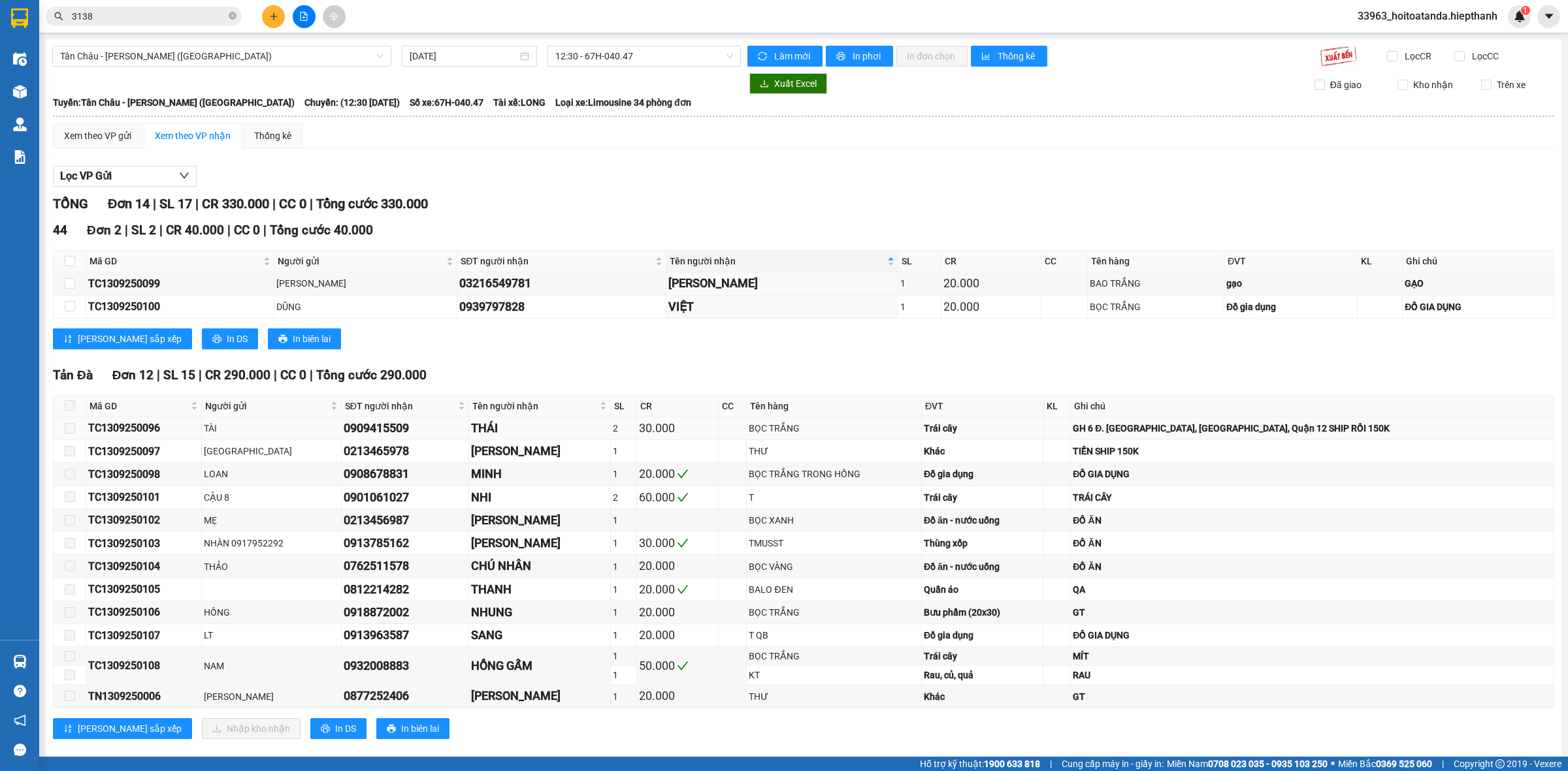
click at [847, 429] on div "BỌC TRẮNG" at bounding box center [833, 428] width 170 height 15
drag, startPoint x: 629, startPoint y: 56, endPoint x: 628, endPoint y: 63, distance: 7.1
click at [629, 56] on span "12:30 - 67H-040.47" at bounding box center [644, 56] width 178 height 19
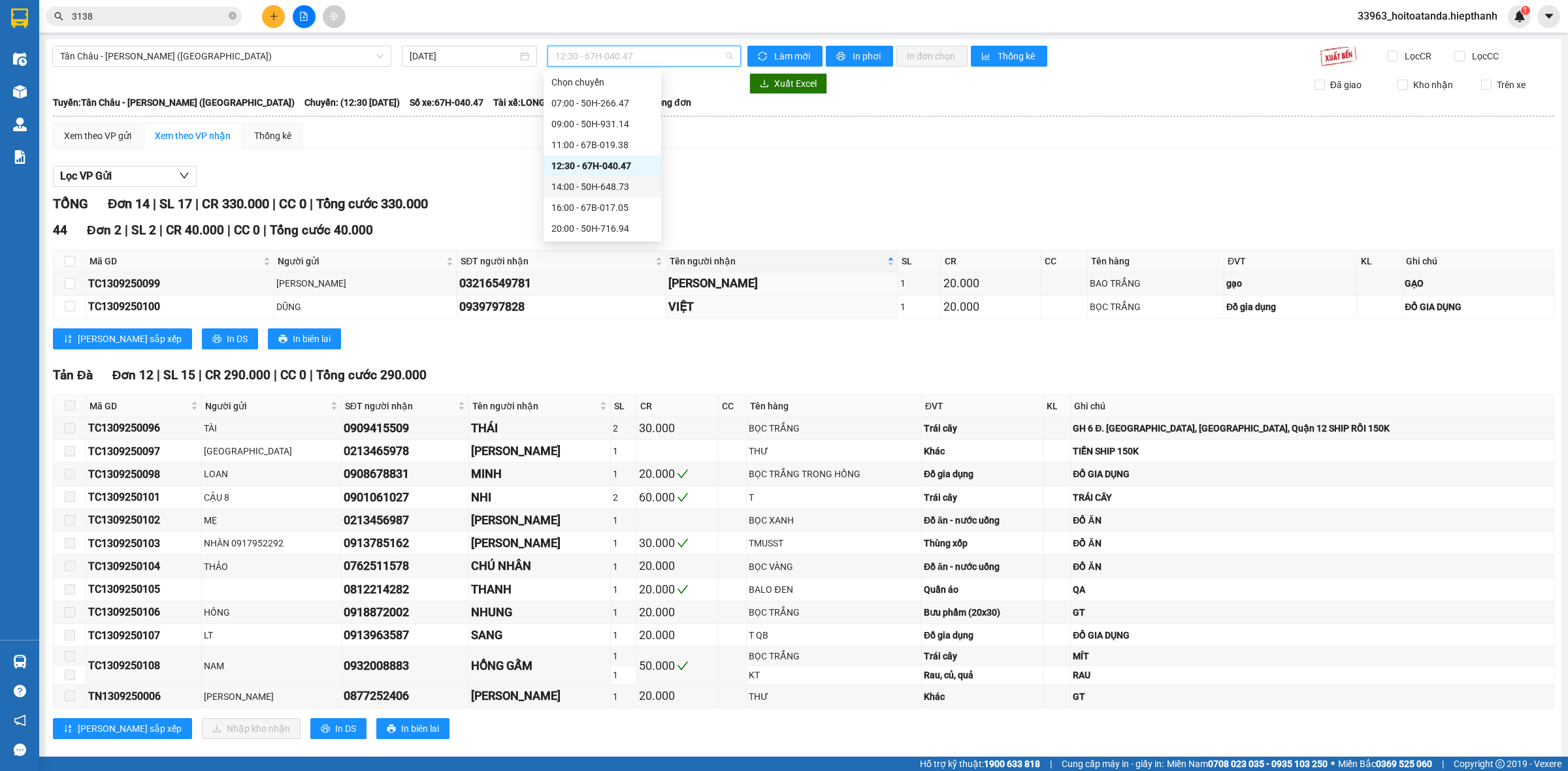
click at [612, 188] on div "14:00 - 50H-648.73" at bounding box center [602, 186] width 102 height 15
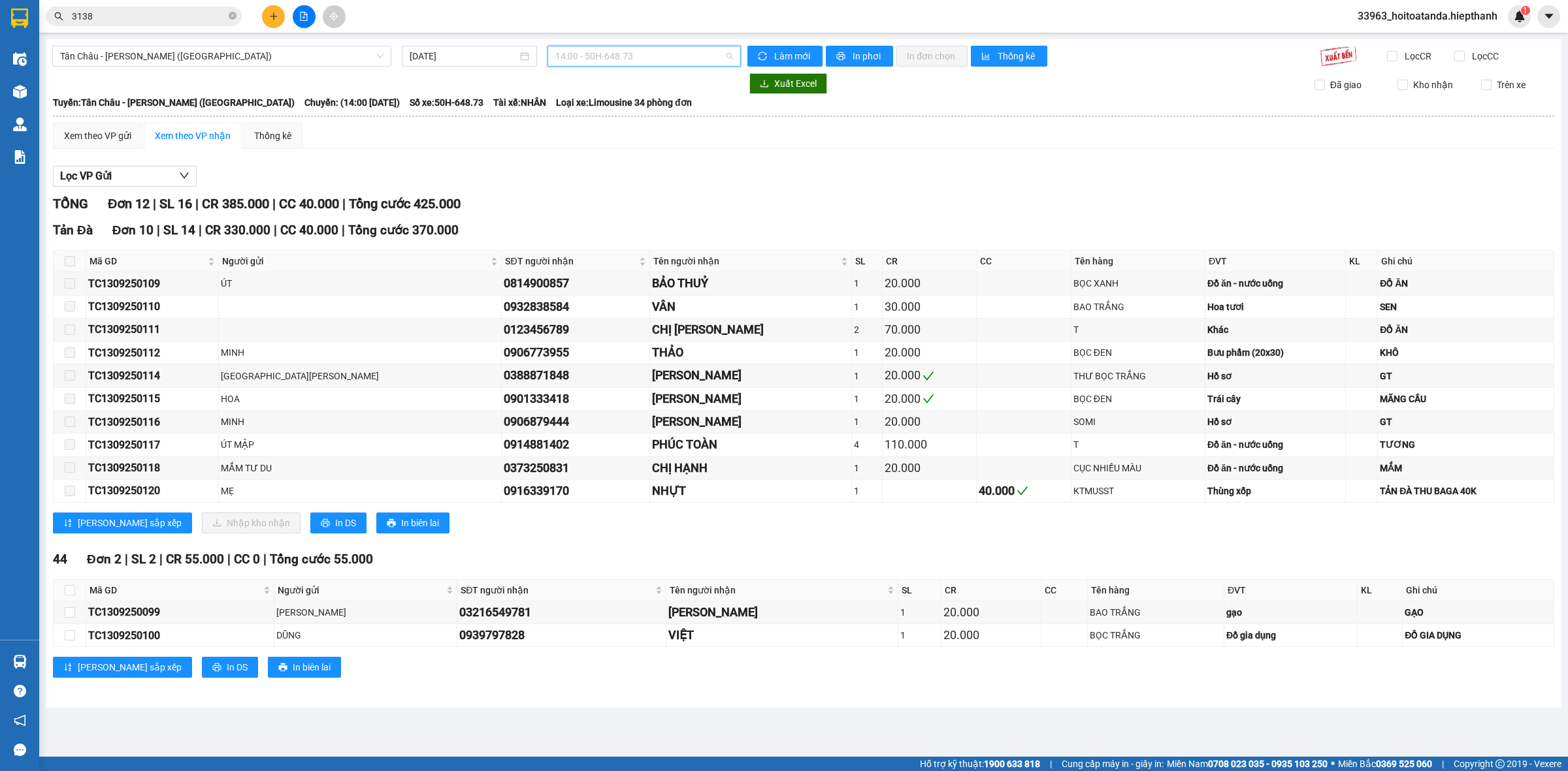
drag, startPoint x: 647, startPoint y: 60, endPoint x: 651, endPoint y: 77, distance: 17.5
click at [650, 63] on span "14:00 - 50H-648.73" at bounding box center [644, 56] width 178 height 19
click at [603, 210] on div "16:00 - 67B-017.05" at bounding box center [606, 208] width 102 height 15
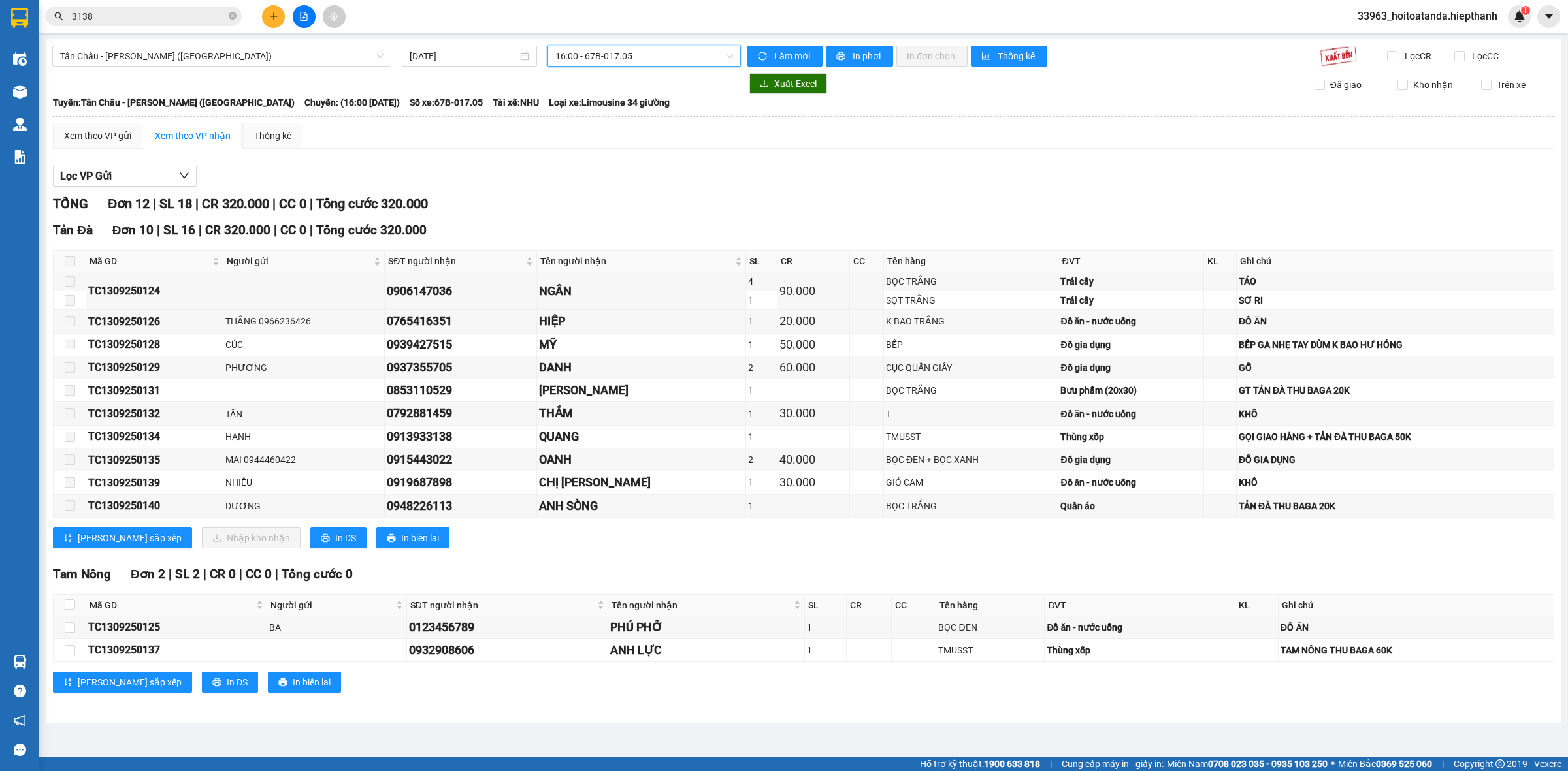
click at [667, 60] on span "16:00 - 67B-017.05" at bounding box center [644, 56] width 178 height 19
click at [621, 227] on div "20:00 - 50H-716.94" at bounding box center [606, 229] width 102 height 15
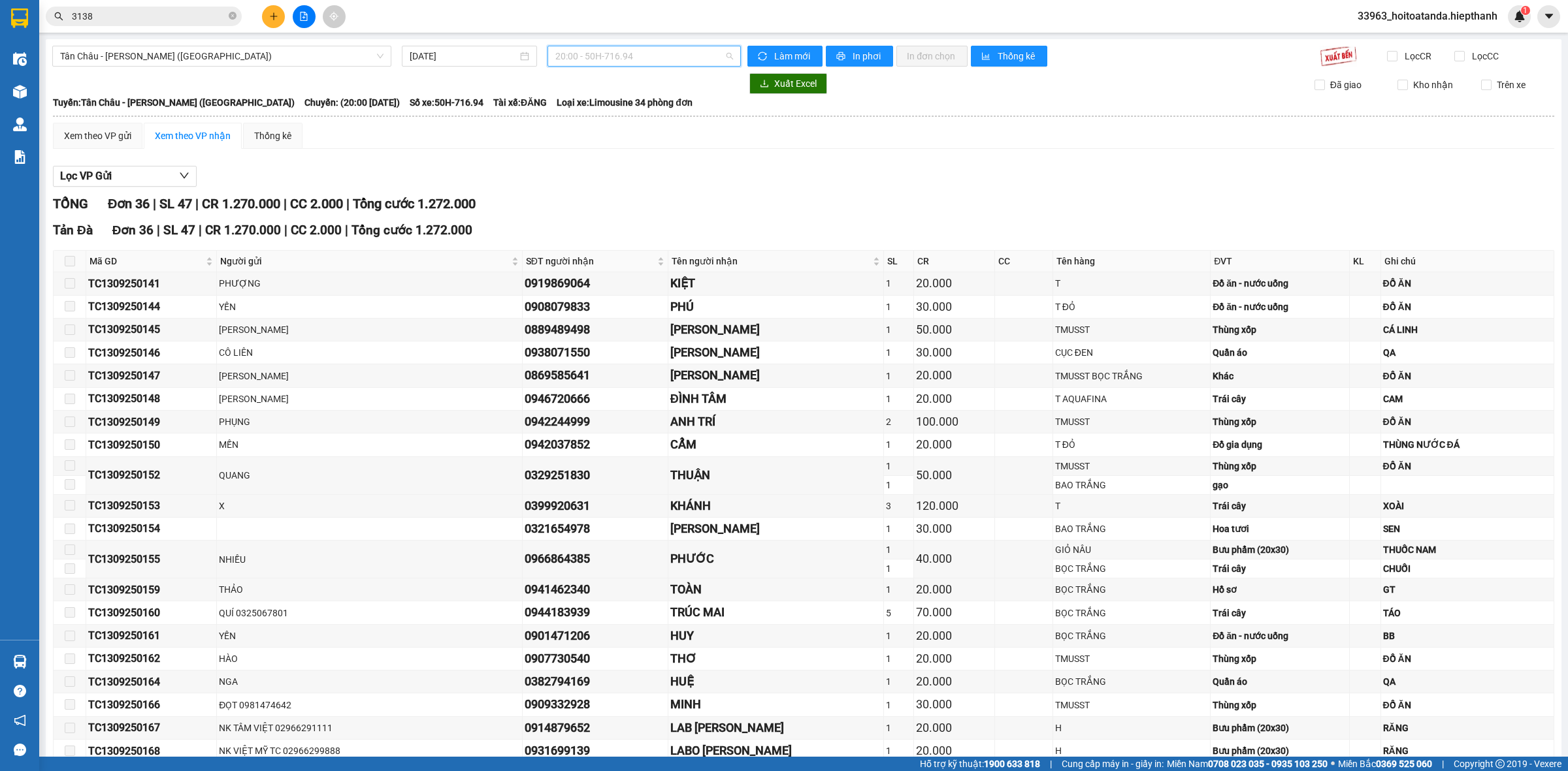
drag, startPoint x: 596, startPoint y: 60, endPoint x: 599, endPoint y: 70, distance: 10.4
click at [598, 60] on span "20:00 - 50H-716.94" at bounding box center [644, 56] width 178 height 19
click at [600, 181] on div "22:00 - 50H-365.72" at bounding box center [602, 186] width 102 height 15
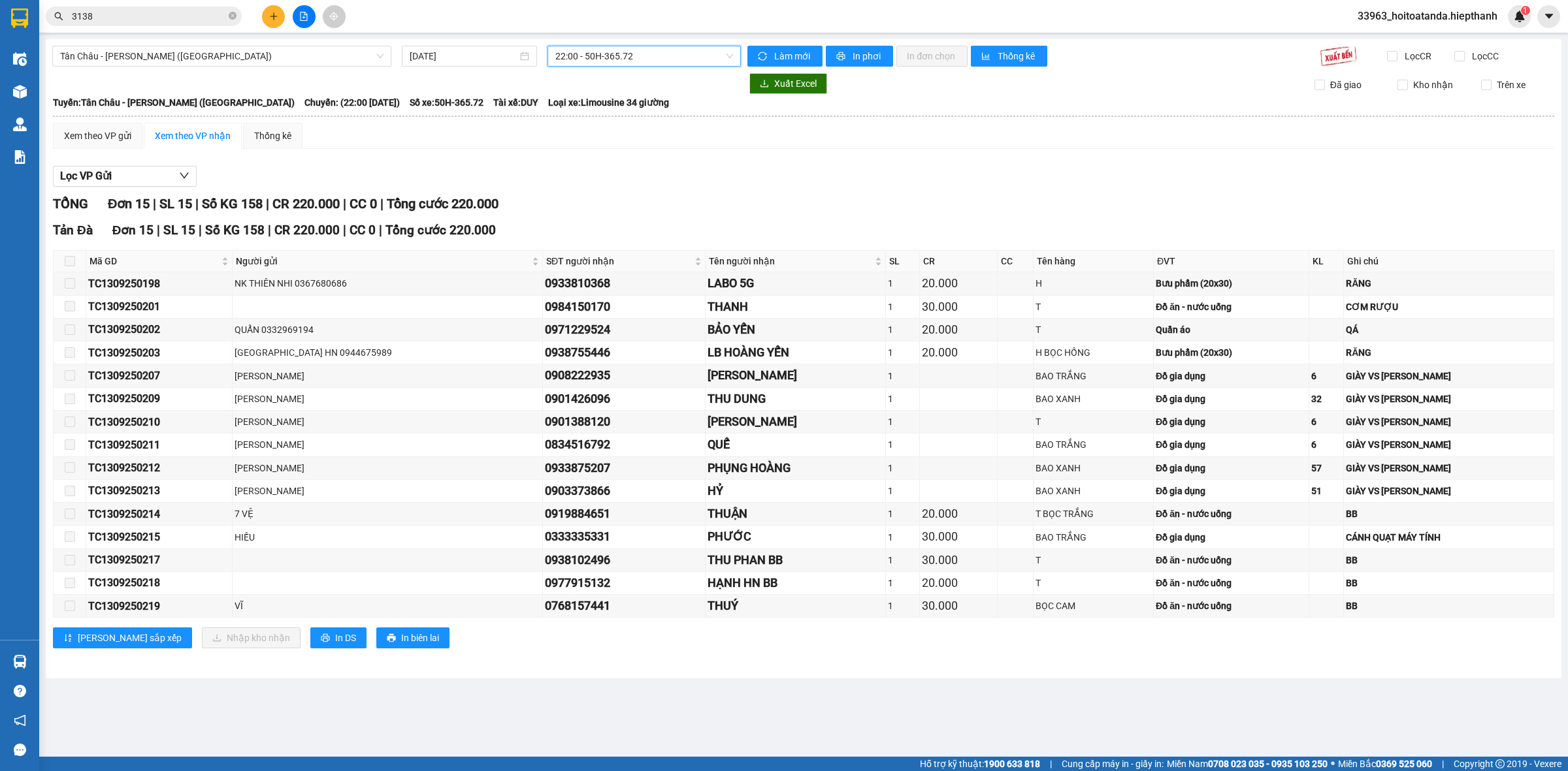
click at [626, 52] on span "22:00 - 50H-365.72" at bounding box center [644, 56] width 178 height 19
click at [615, 212] on div "23:00 - 50H-151.59" at bounding box center [606, 208] width 102 height 15
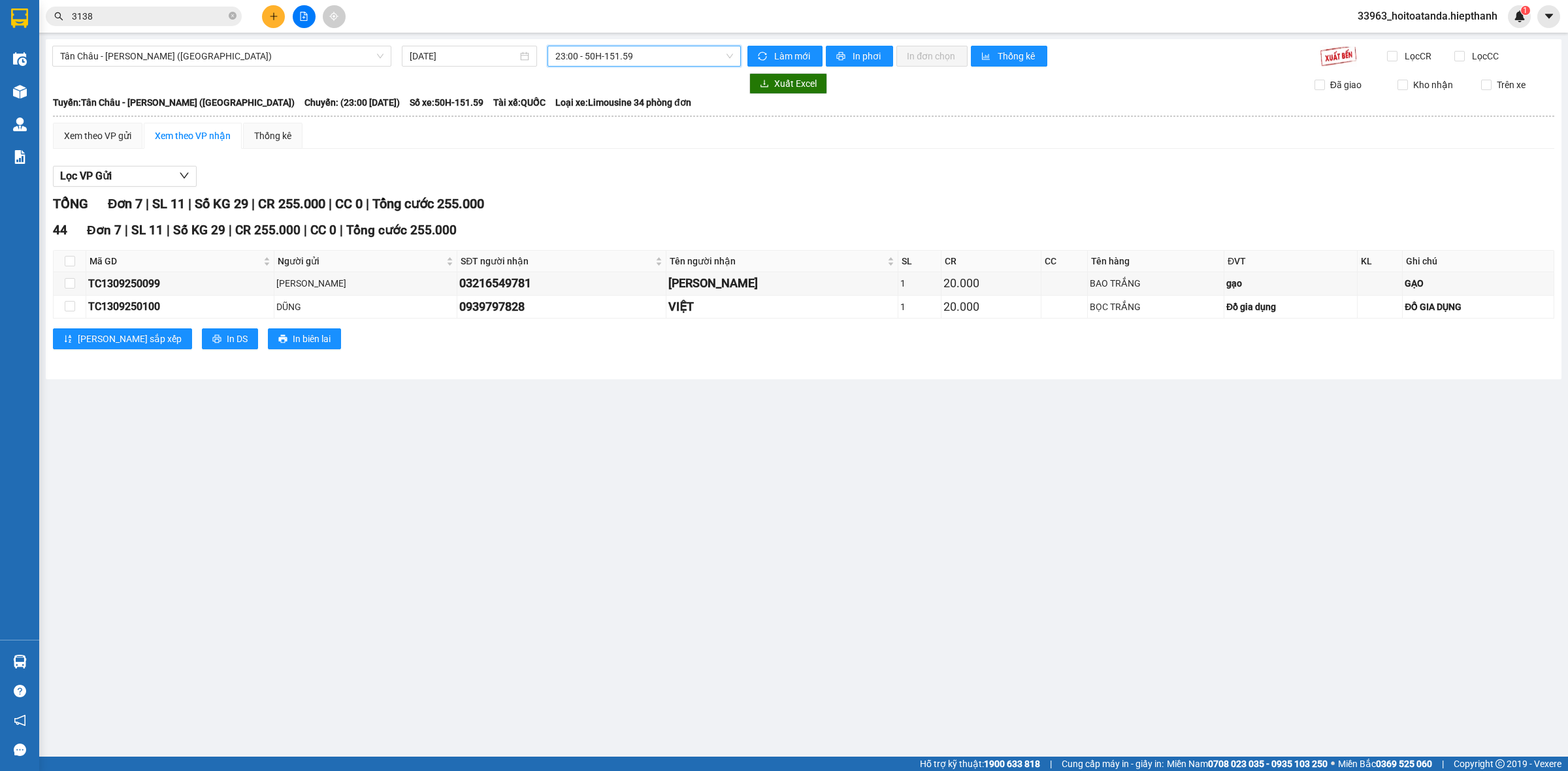
click at [642, 43] on div "[GEOGRAPHIC_DATA] - [GEOGRAPHIC_DATA] (Giường) [DATE] 23:00 23:00 - 50H-151.59 …" at bounding box center [803, 209] width 1516 height 340
click at [640, 53] on span "23:00 - 50H-151.59" at bounding box center [644, 56] width 178 height 19
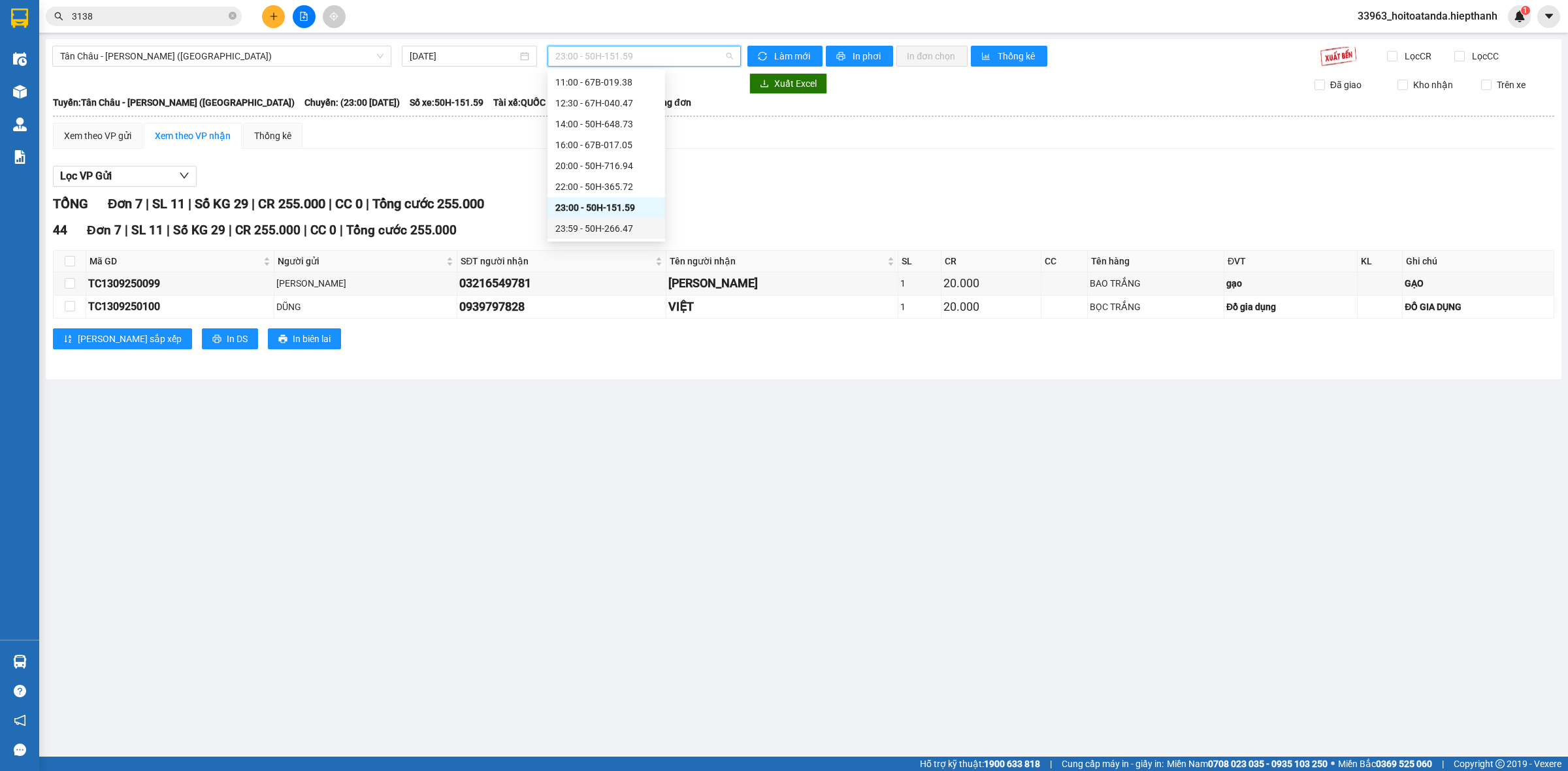
click at [595, 235] on div "23:59 - 50H-266.47" at bounding box center [606, 229] width 102 height 15
